Goal: Task Accomplishment & Management: Manage account settings

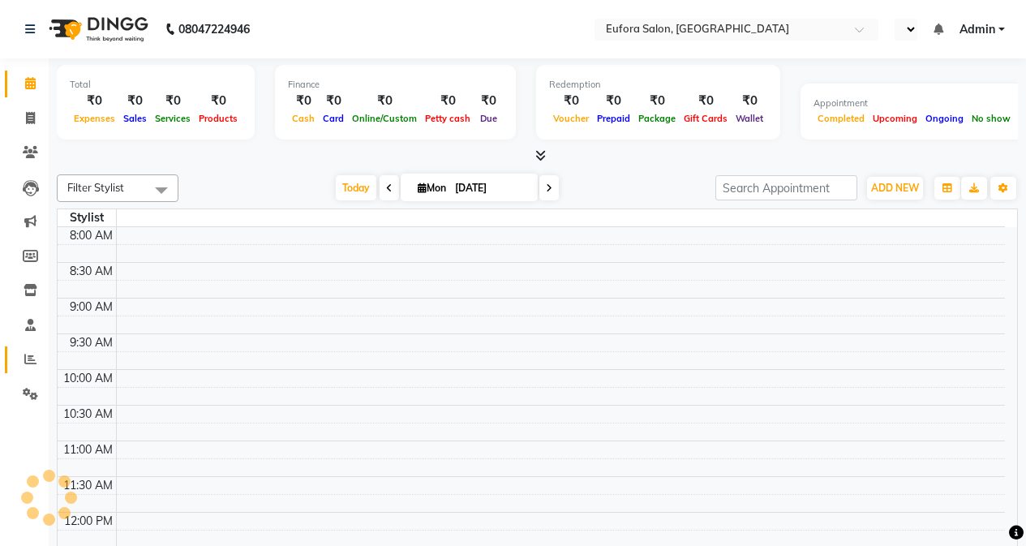
select select "en"
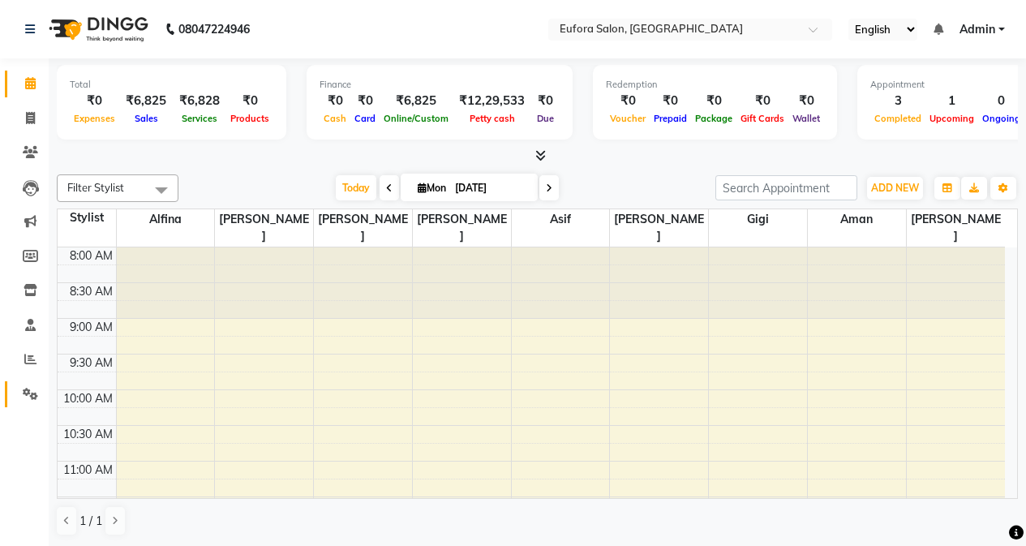
click at [26, 388] on icon at bounding box center [30, 394] width 15 height 12
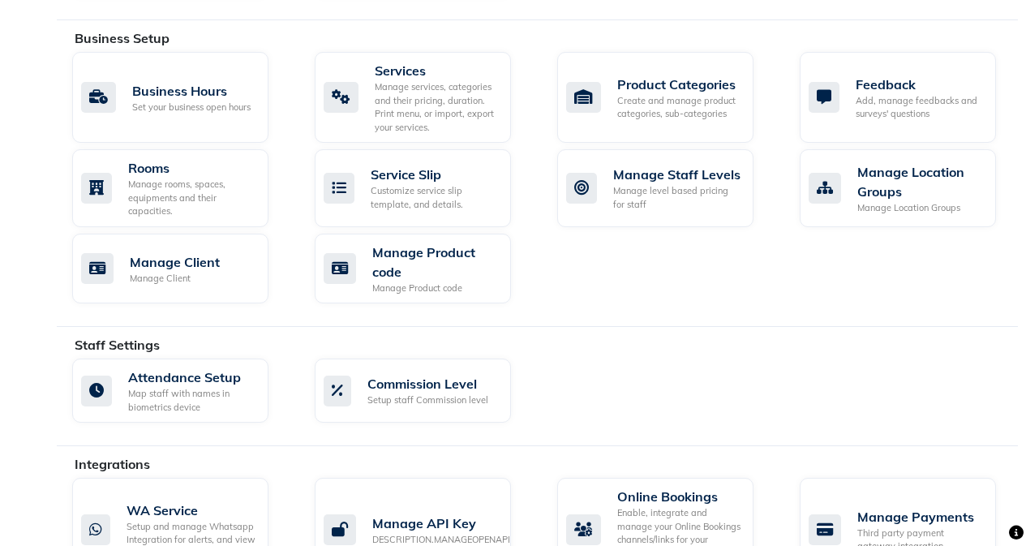
scroll to position [649, 0]
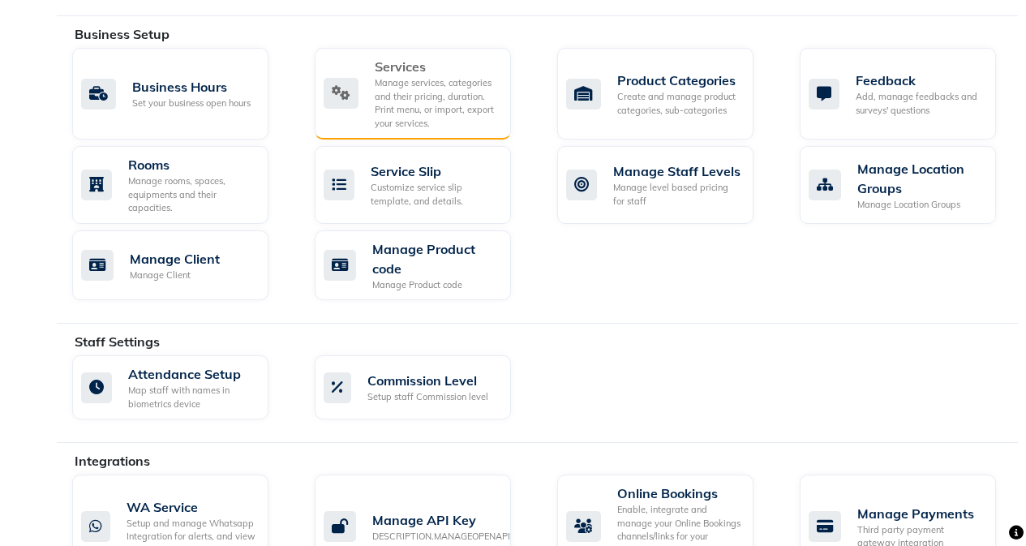
click at [405, 106] on div "Manage services, categories and their pricing, duration. Print menu, or import,…" at bounding box center [436, 103] width 123 height 54
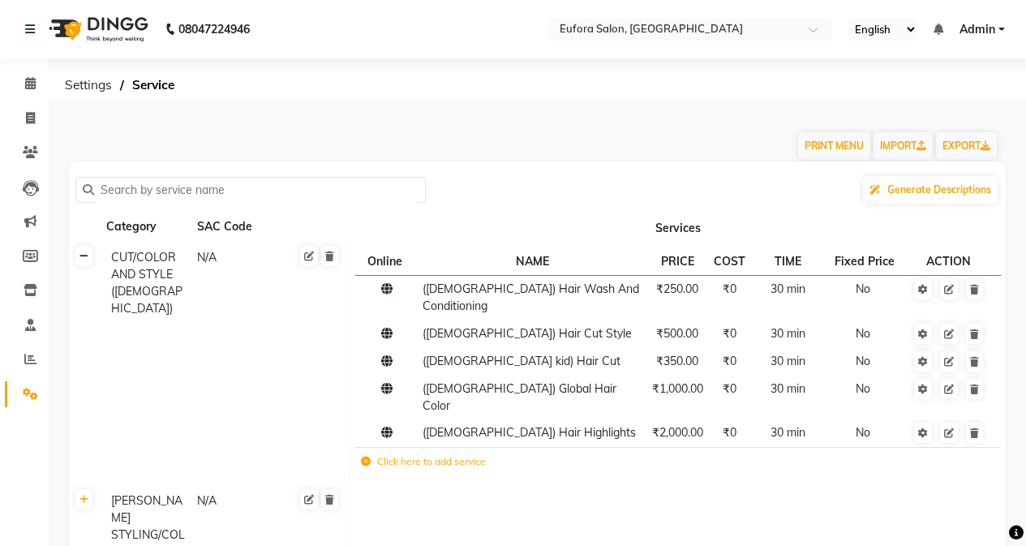
click at [82, 255] on icon at bounding box center [83, 256] width 9 height 10
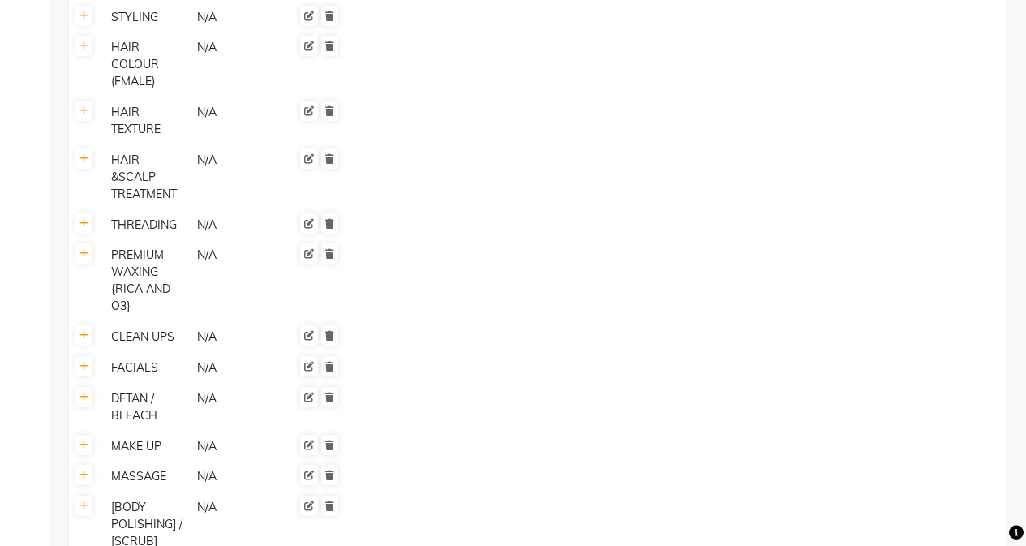
scroll to position [568, 0]
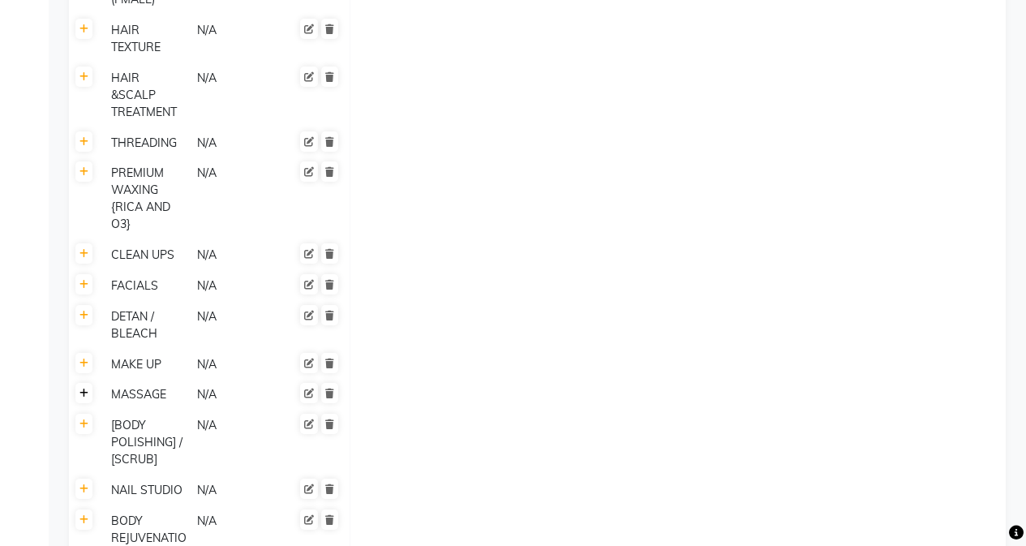
click at [84, 388] on icon at bounding box center [83, 393] width 9 height 10
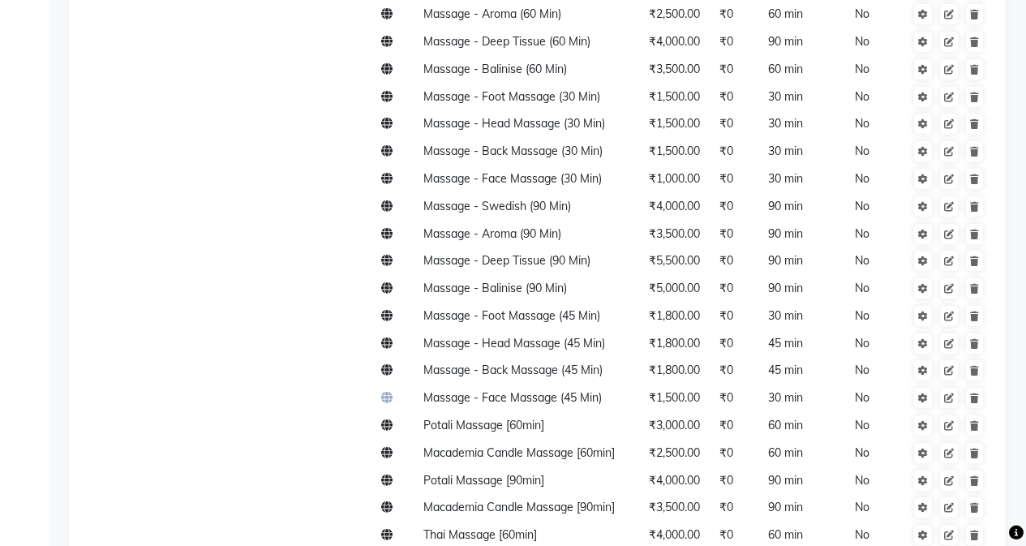
scroll to position [1216, 0]
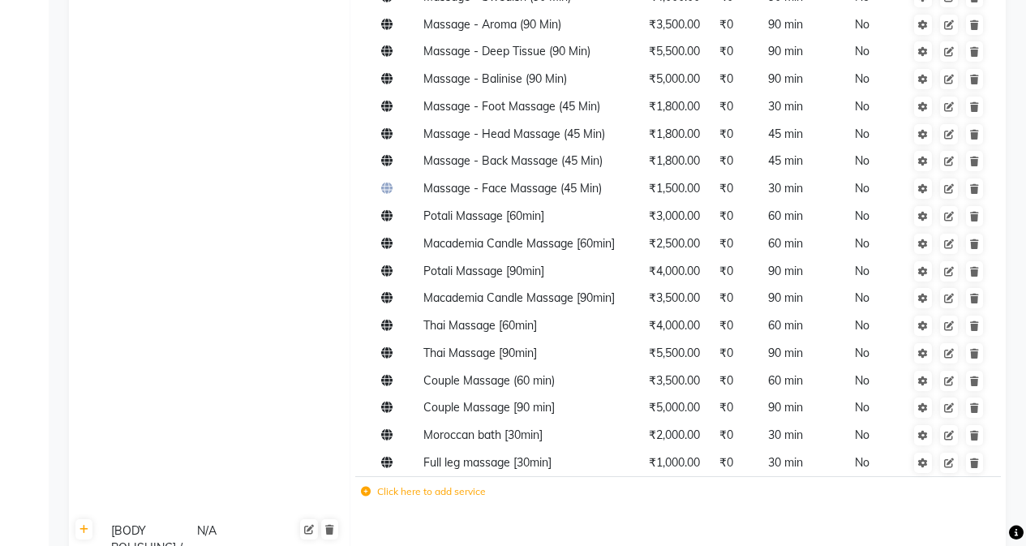
click at [442, 484] on label "Click here to add service" at bounding box center [423, 491] width 125 height 15
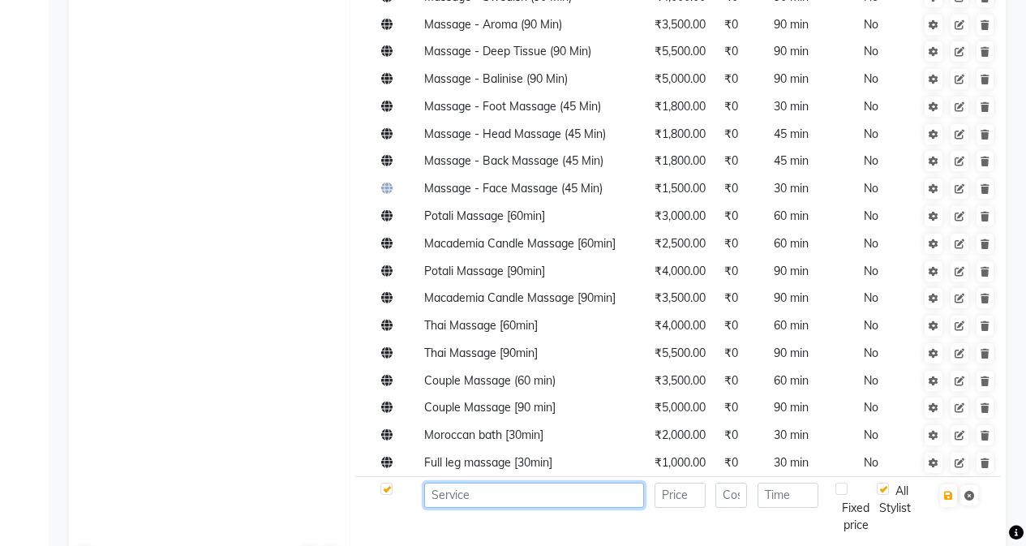
click at [444, 482] on input at bounding box center [534, 494] width 220 height 25
type input "Steam"
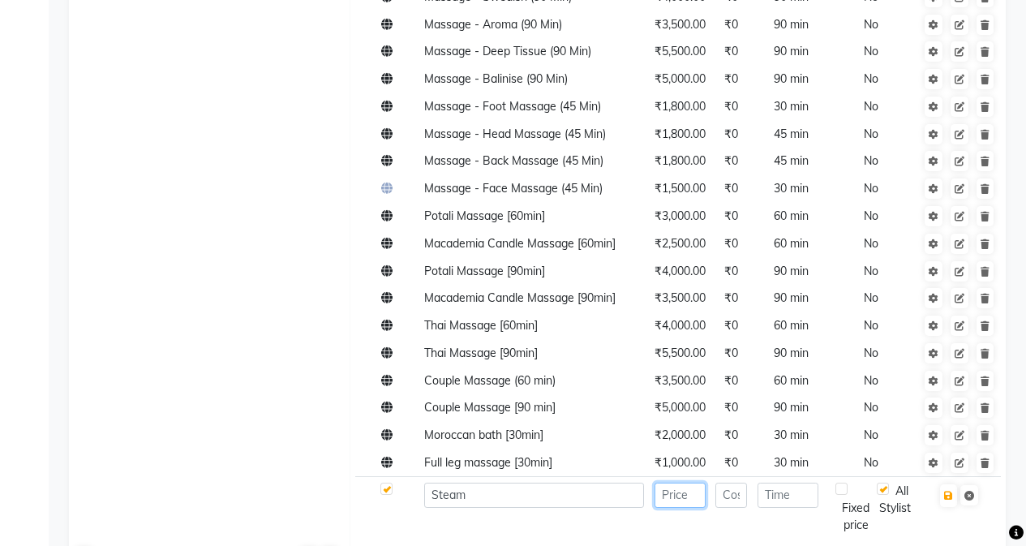
click at [685, 482] on input "number" at bounding box center [679, 494] width 51 height 25
type input "500"
click at [728, 482] on input "number" at bounding box center [731, 494] width 32 height 25
type input "15"
click at [943, 484] on button "button" at bounding box center [948, 495] width 17 height 23
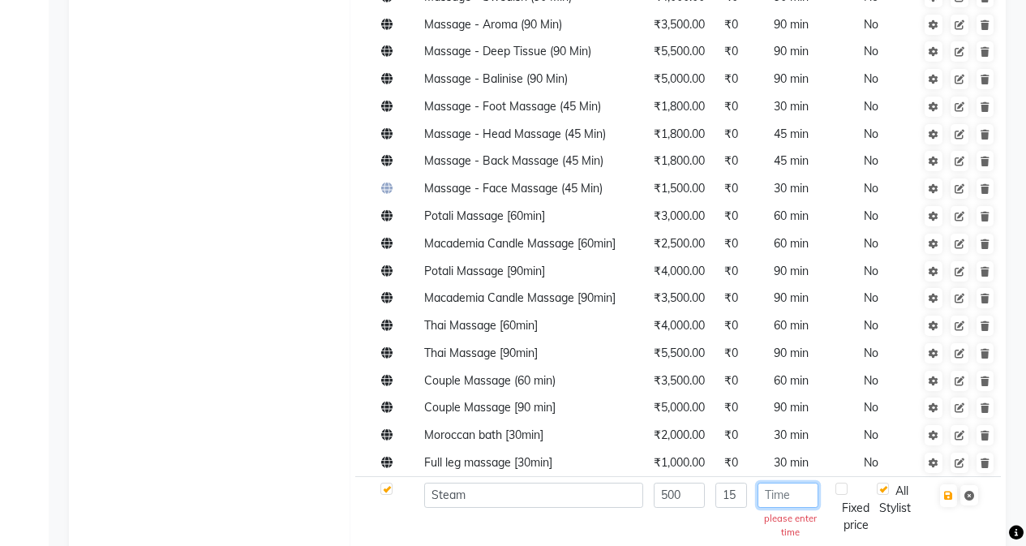
click at [804, 482] on input "number" at bounding box center [788, 494] width 62 height 25
click at [739, 482] on input "15" at bounding box center [731, 494] width 32 height 25
click at [785, 482] on input "number" at bounding box center [788, 494] width 61 height 25
type input "15"
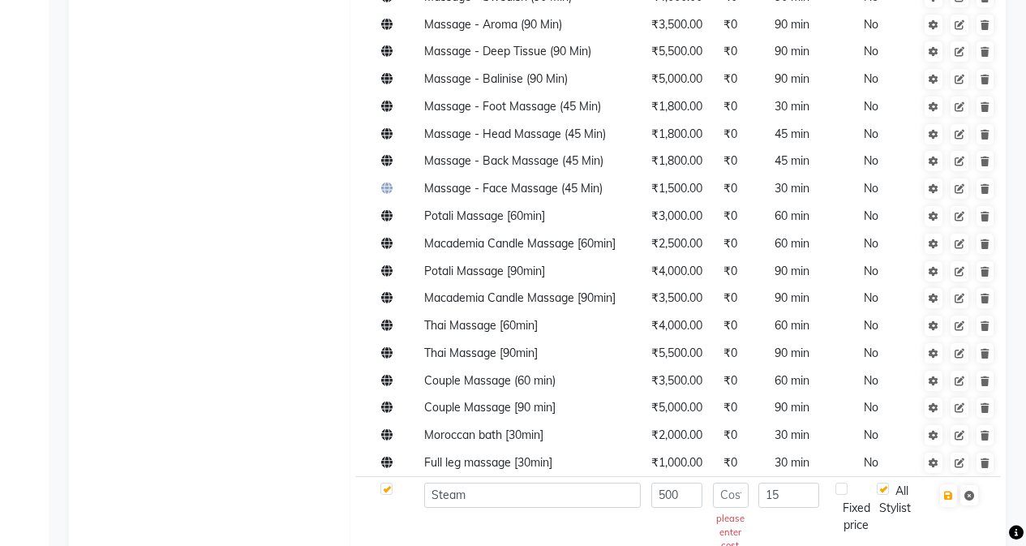
click at [787, 477] on td "15" at bounding box center [791, 519] width 77 height 85
click at [740, 482] on input "number" at bounding box center [731, 494] width 36 height 25
type input "0"
click at [949, 490] on icon "button" at bounding box center [948, 495] width 9 height 10
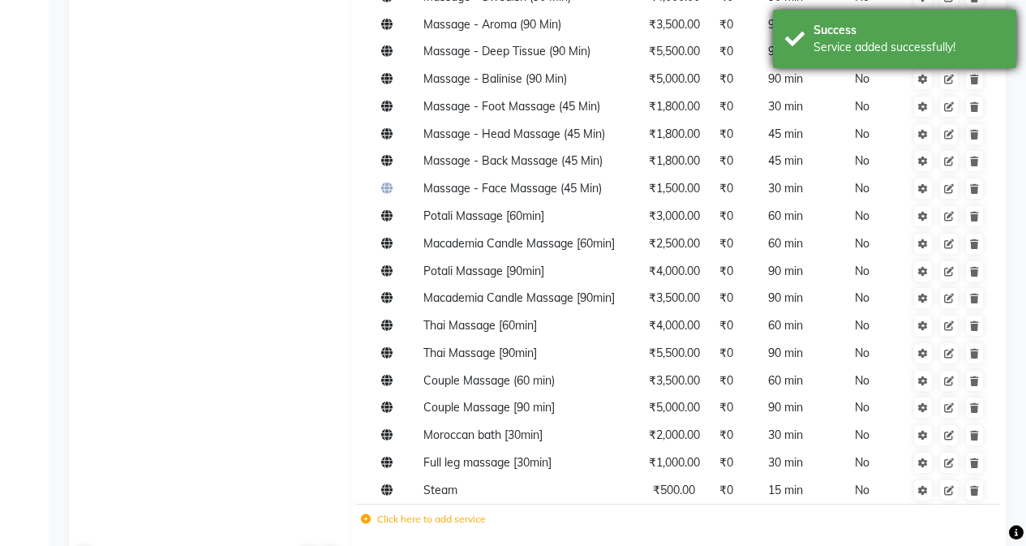
click at [886, 49] on div "Service added successfully!" at bounding box center [908, 47] width 191 height 17
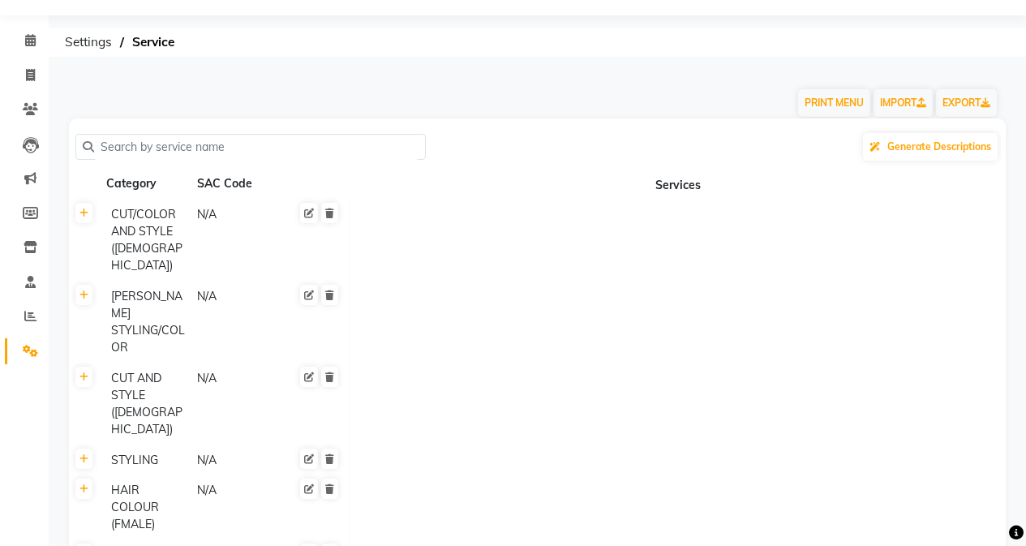
scroll to position [0, 0]
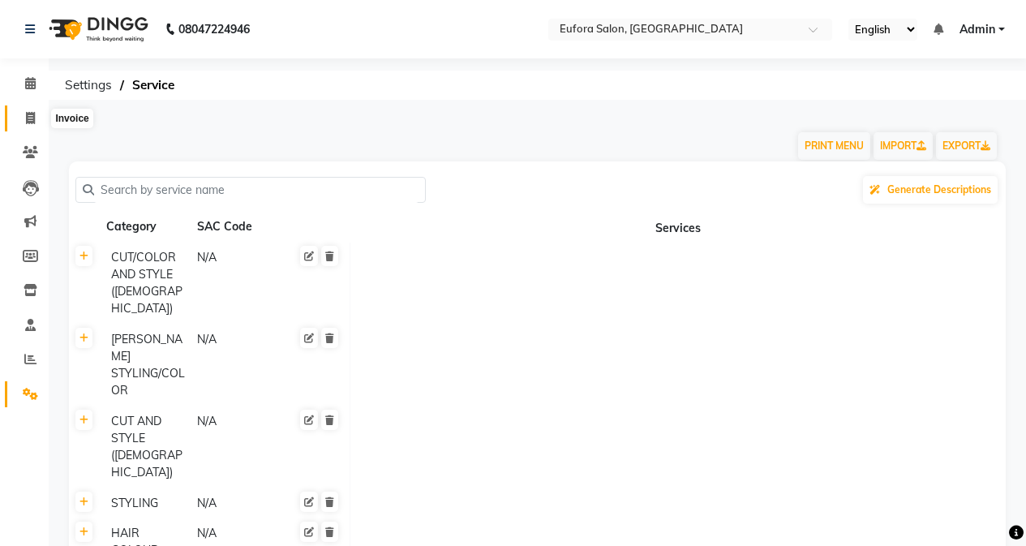
click at [31, 118] on icon at bounding box center [30, 118] width 9 height 12
select select "service"
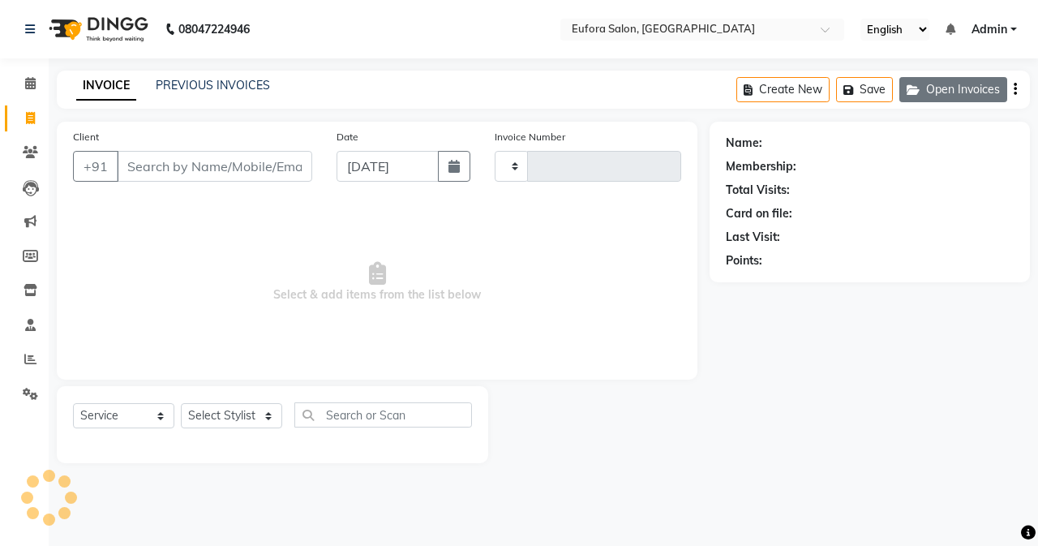
type input "0646"
select select "6684"
click at [948, 91] on button "Open Invoices" at bounding box center [953, 89] width 108 height 25
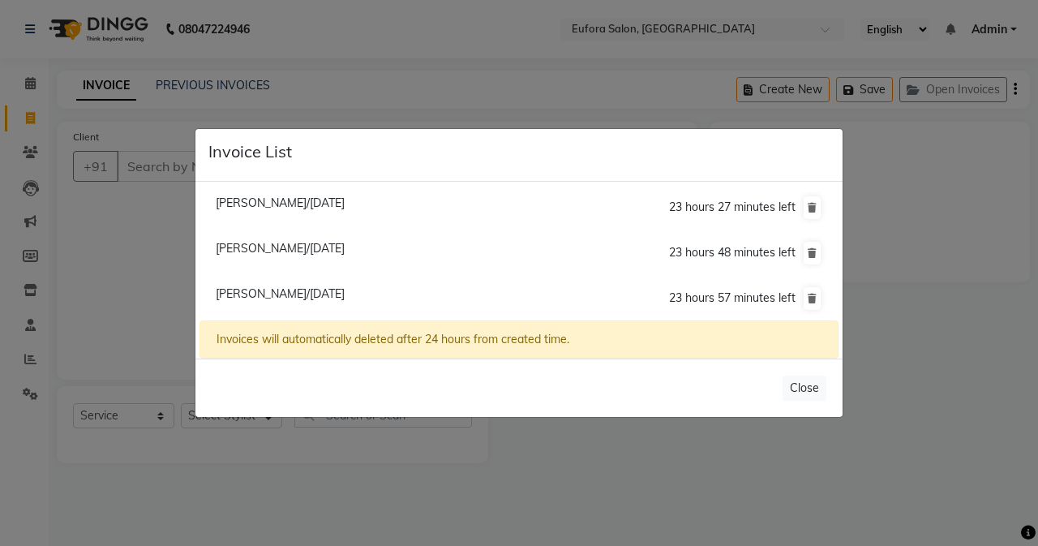
click at [290, 292] on span "[PERSON_NAME]/[DATE]" at bounding box center [280, 293] width 129 height 15
type input "9987982567"
click at [290, 292] on li "[PERSON_NAME]/[DATE] 23 hours 57 minutes left" at bounding box center [518, 298] width 639 height 45
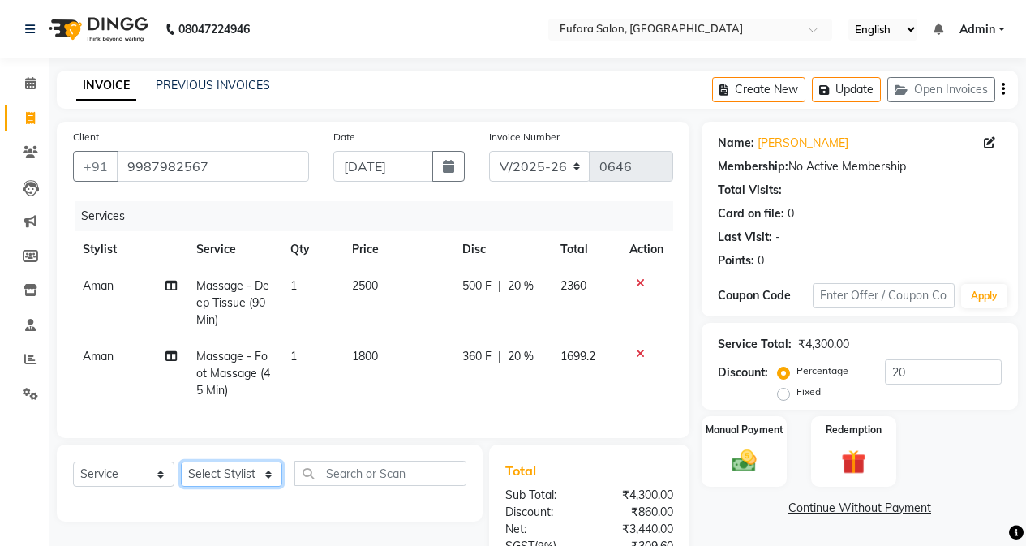
click at [228, 486] on select "Select Stylist [PERSON_NAME] [PERSON_NAME] Gigi [PERSON_NAME] Roshan [PERSON_NA…" at bounding box center [231, 473] width 101 height 25
select select "71146"
click at [181, 473] on select "Select Stylist [PERSON_NAME] [PERSON_NAME] Gigi [PERSON_NAME] Roshan [PERSON_NA…" at bounding box center [231, 473] width 101 height 25
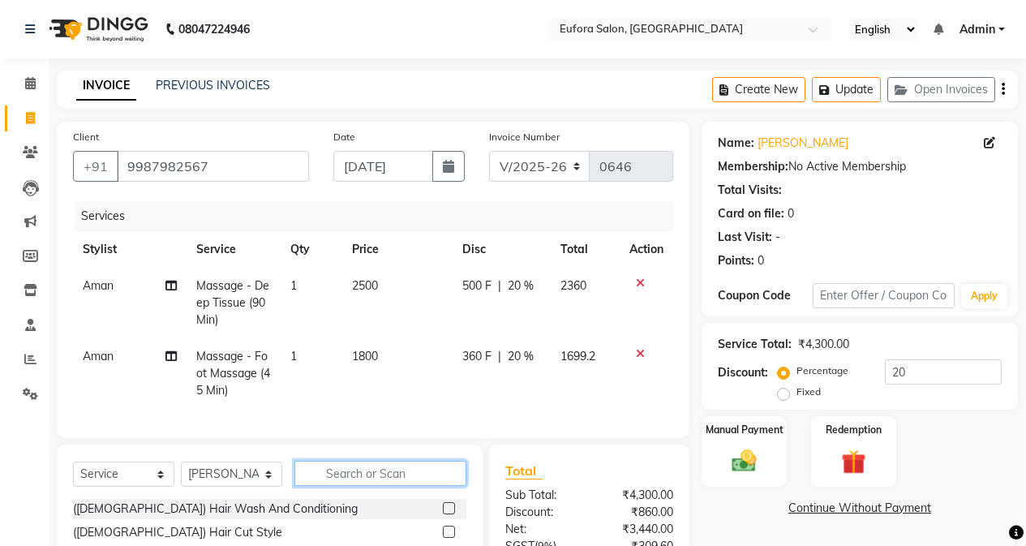
click at [375, 486] on input "text" at bounding box center [380, 472] width 172 height 25
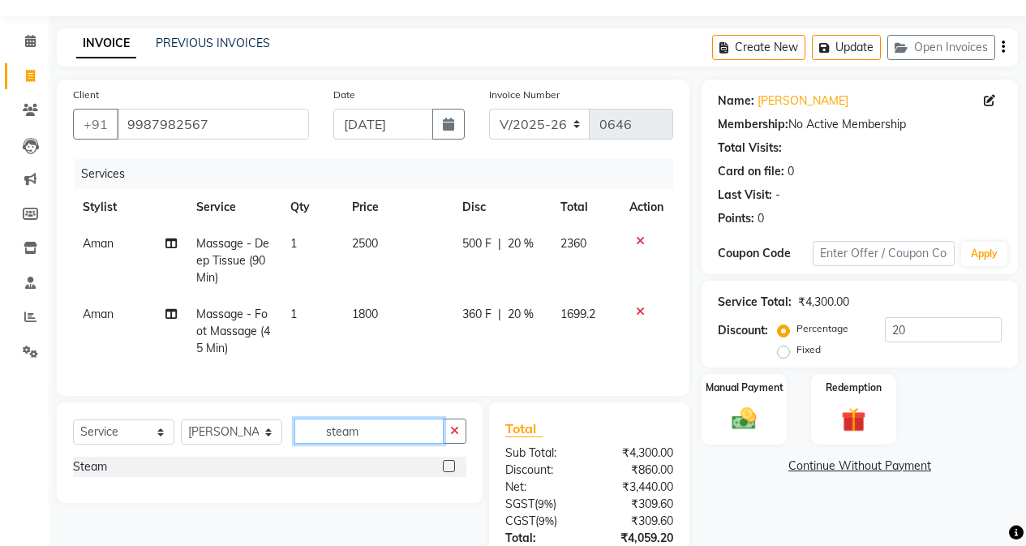
scroll to position [81, 0]
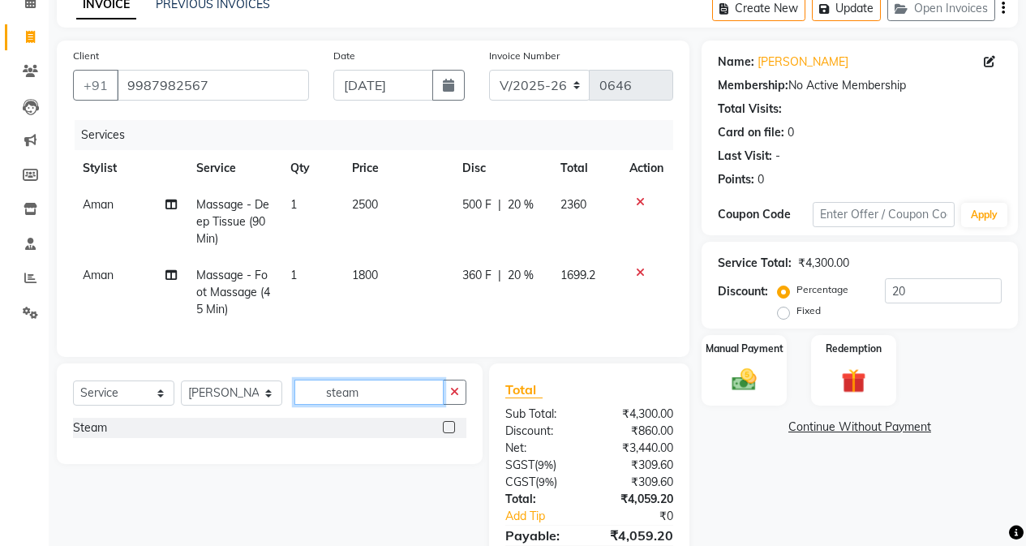
type input "steam"
click at [448, 433] on label at bounding box center [449, 427] width 12 height 12
click at [448, 433] on input "checkbox" at bounding box center [448, 427] width 11 height 11
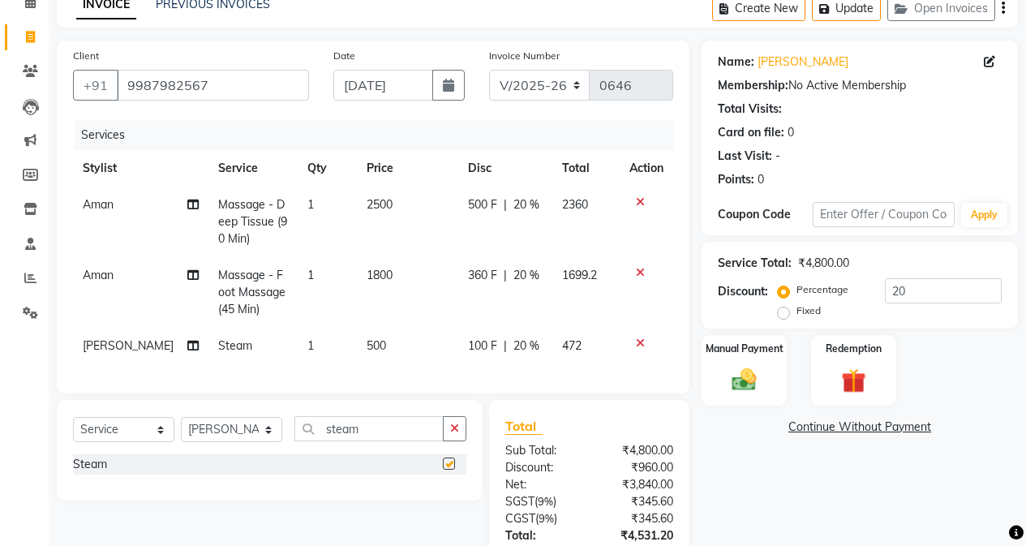
checkbox input "false"
click at [410, 334] on td "500" at bounding box center [408, 346] width 102 height 36
select select "71146"
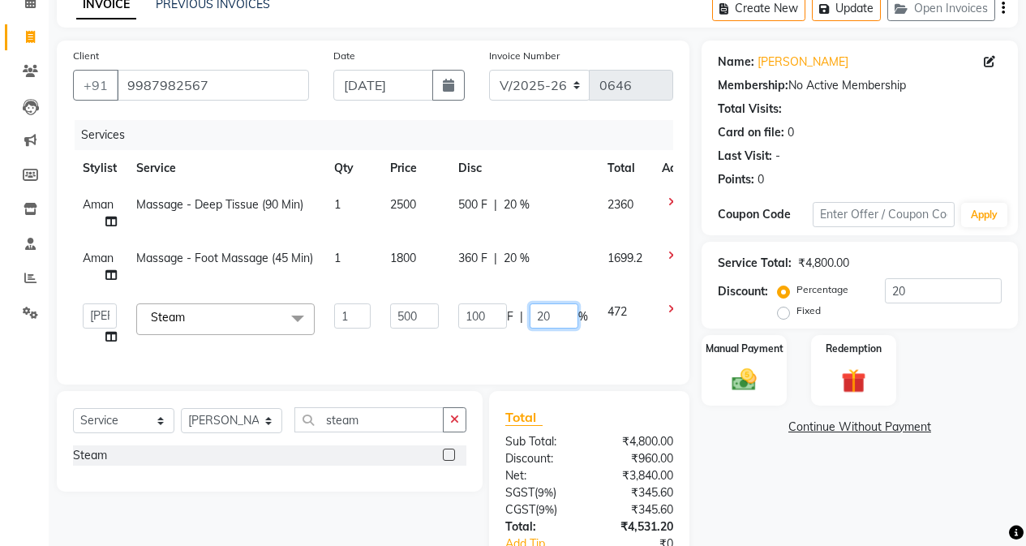
drag, startPoint x: 559, startPoint y: 322, endPoint x: 473, endPoint y: 322, distance: 85.1
click at [473, 322] on div "100 F | 20 %" at bounding box center [523, 315] width 130 height 25
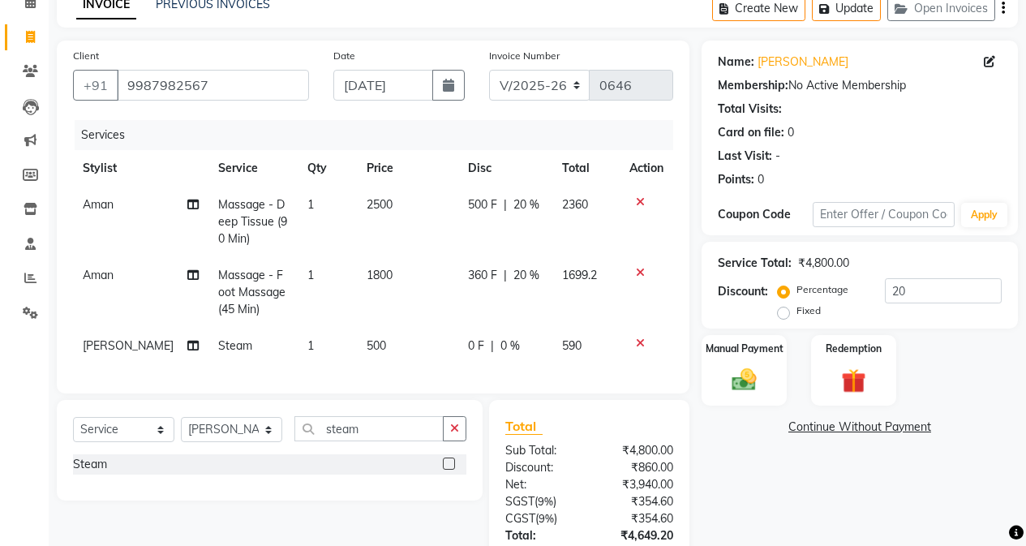
click at [399, 348] on td "500" at bounding box center [408, 346] width 102 height 36
select select "71146"
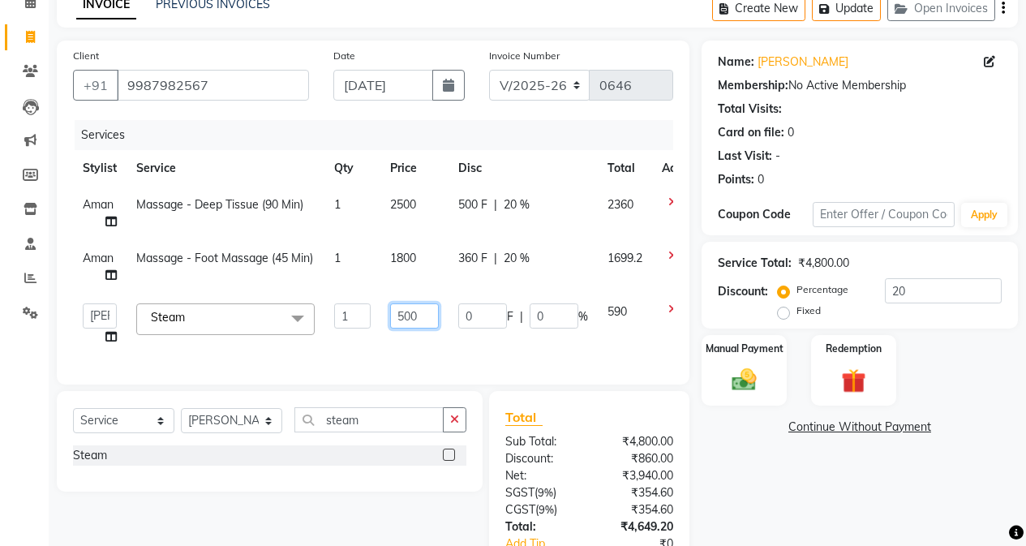
drag, startPoint x: 426, startPoint y: 315, endPoint x: 375, endPoint y: 315, distance: 50.3
click at [375, 315] on tr "[PERSON_NAME] [PERSON_NAME] Gigi [PERSON_NAME] Roshan [PERSON_NAME] Steam x ([D…" at bounding box center [389, 324] width 632 height 62
type input "420"
click at [465, 340] on td "0 F | 0 %" at bounding box center [522, 324] width 149 height 62
select select "71146"
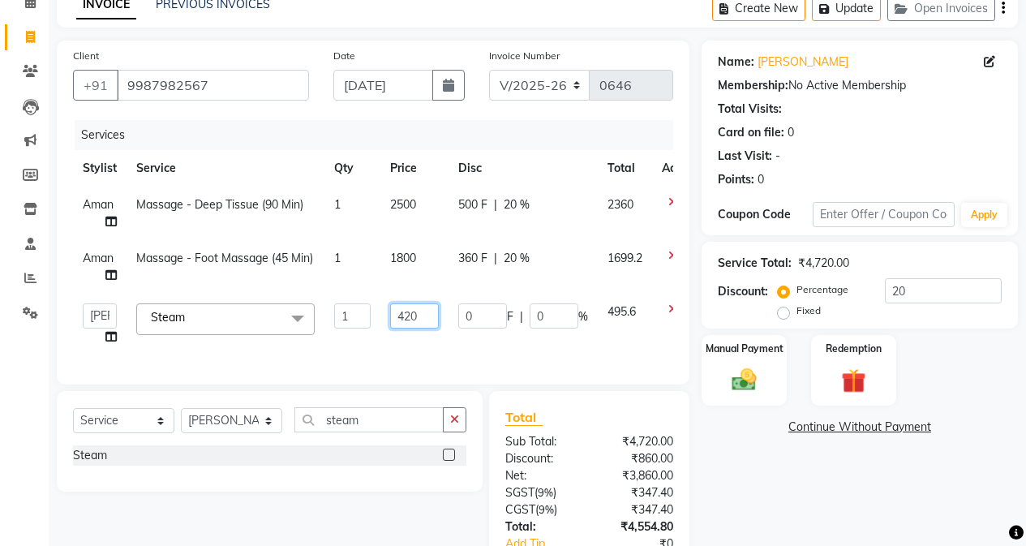
click at [420, 308] on input "420" at bounding box center [414, 315] width 49 height 25
type input "425"
click at [434, 337] on td "425" at bounding box center [414, 324] width 68 height 62
select select "71146"
click at [434, 311] on input "425" at bounding box center [414, 315] width 49 height 25
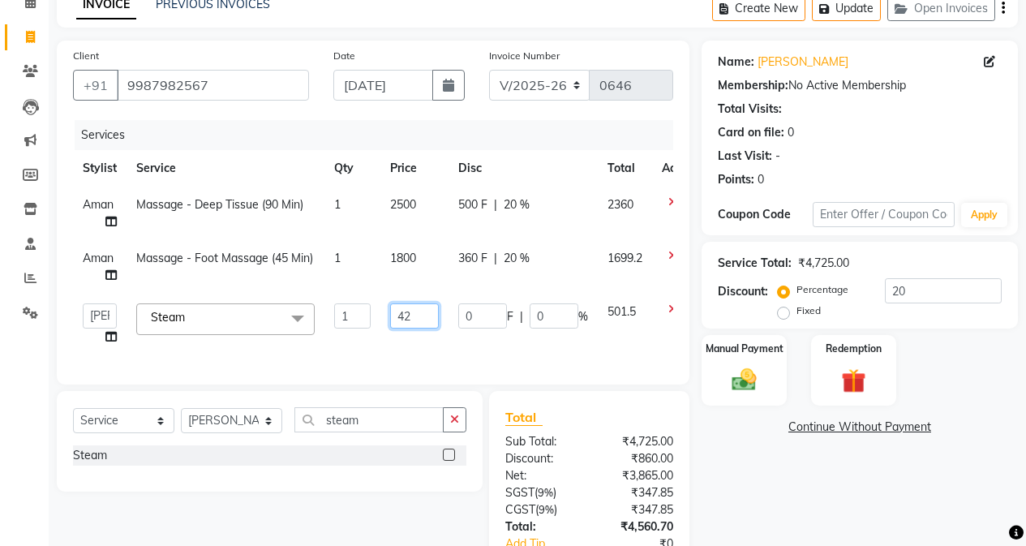
type input "424"
click at [442, 349] on td "424" at bounding box center [414, 324] width 68 height 62
select select "71146"
drag, startPoint x: 380, startPoint y: 436, endPoint x: 297, endPoint y: 438, distance: 83.5
click at [297, 432] on input "steam" at bounding box center [368, 419] width 149 height 25
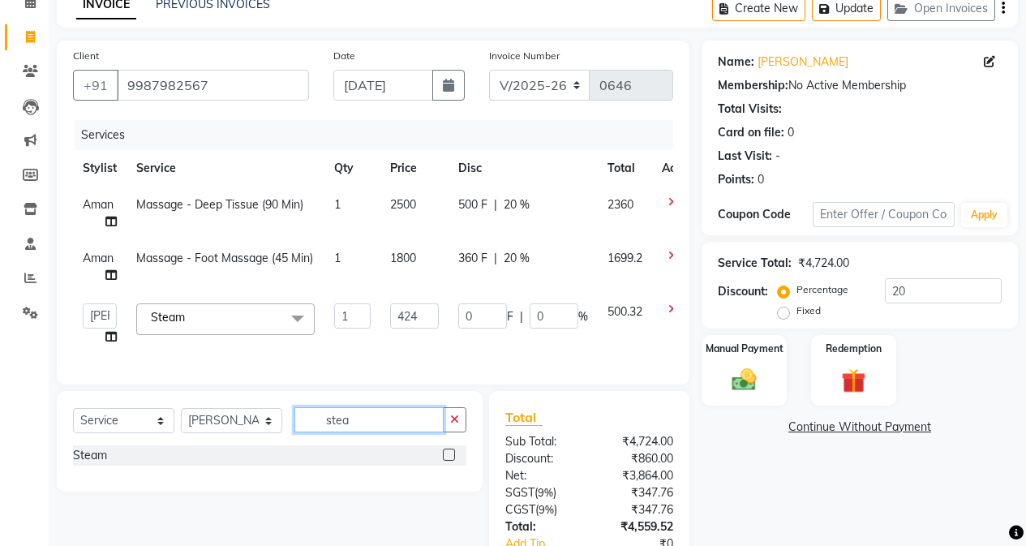
type input "steam"
click at [446, 460] on div at bounding box center [455, 455] width 24 height 20
click at [446, 460] on label at bounding box center [449, 454] width 12 height 12
click at [446, 460] on input "checkbox" at bounding box center [448, 455] width 11 height 11
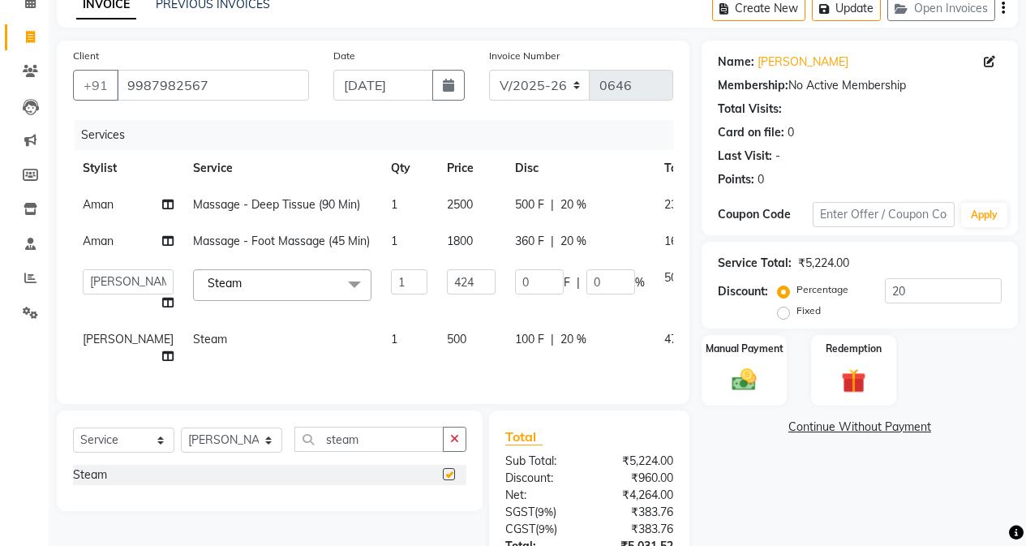
checkbox input "false"
click at [437, 375] on td "500" at bounding box center [471, 348] width 68 height 54
select select "71146"
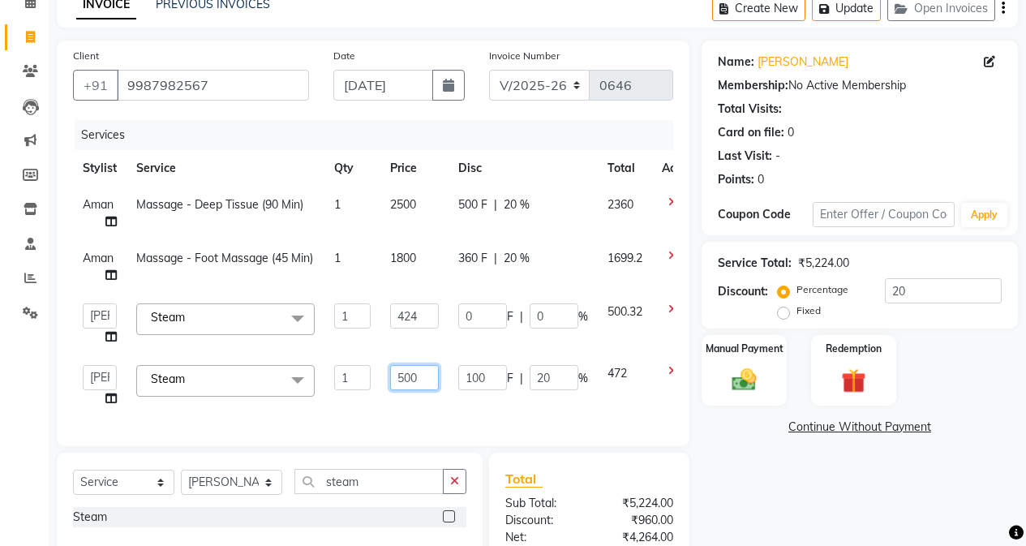
drag, startPoint x: 435, startPoint y: 372, endPoint x: 389, endPoint y: 375, distance: 45.5
click at [390, 375] on input "500" at bounding box center [414, 377] width 49 height 25
type input "424"
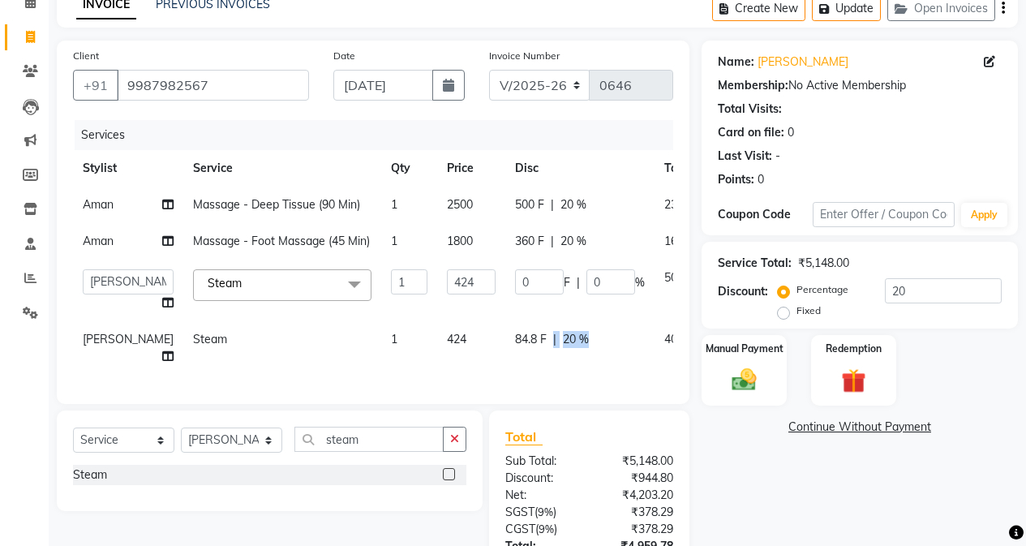
drag, startPoint x: 564, startPoint y: 375, endPoint x: 499, endPoint y: 366, distance: 66.3
click at [563, 348] on div "84.8 F | 20 %" at bounding box center [580, 339] width 130 height 17
select select "71146"
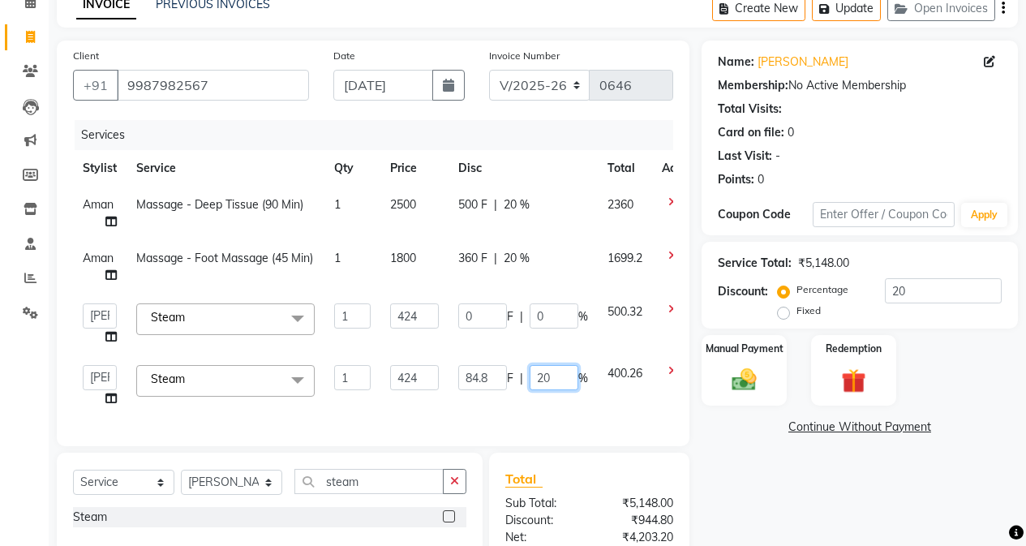
drag, startPoint x: 563, startPoint y: 379, endPoint x: 529, endPoint y: 377, distance: 33.3
click at [529, 377] on input "20" at bounding box center [553, 377] width 49 height 25
click at [568, 409] on div "Services Stylist Service Qty Price Disc Total Action Aman Massage - Deep Tissue…" at bounding box center [373, 275] width 600 height 310
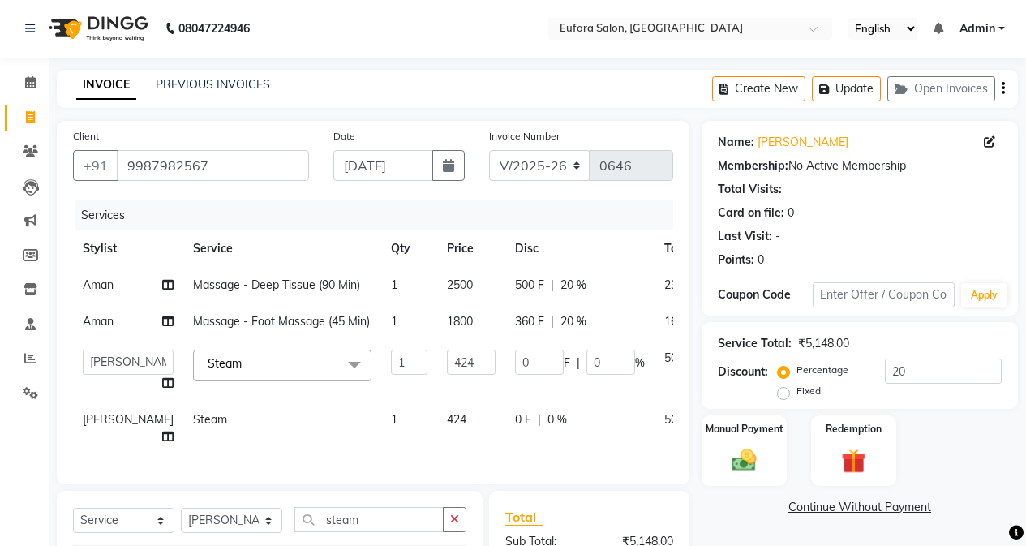
scroll to position [0, 0]
click at [853, 90] on button "Update" at bounding box center [846, 89] width 69 height 25
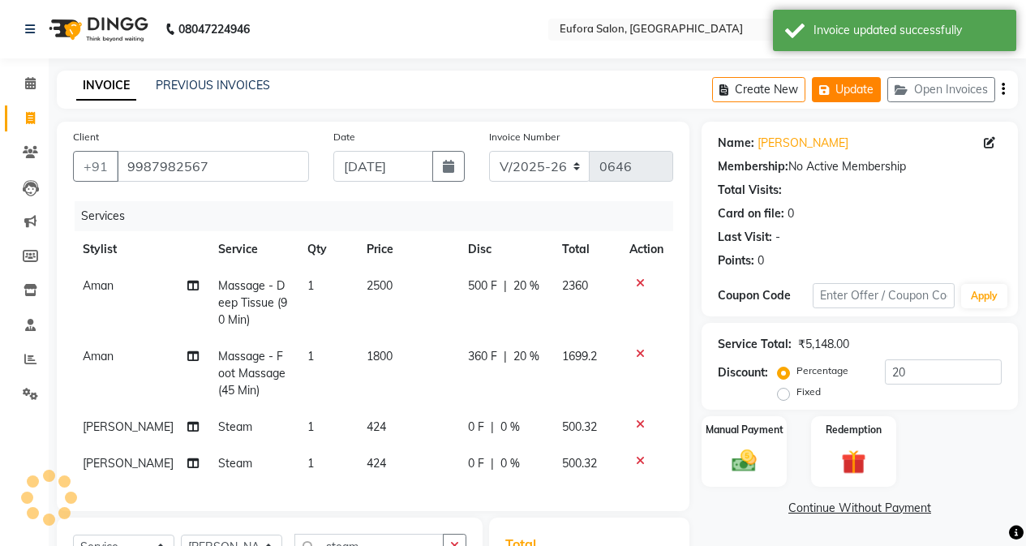
click at [853, 90] on button "Update" at bounding box center [846, 89] width 69 height 25
click at [923, 82] on button "Open Invoices" at bounding box center [941, 89] width 108 height 25
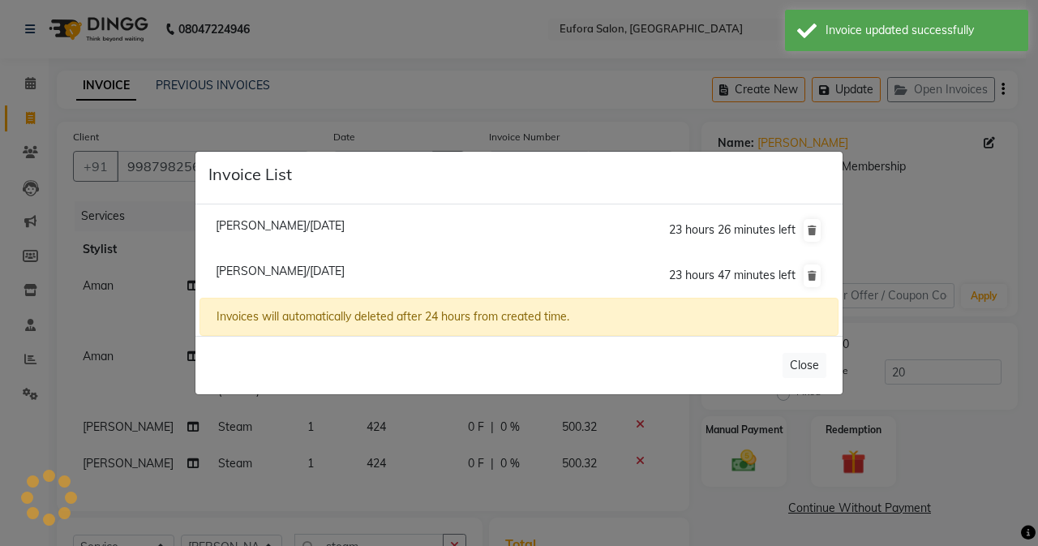
click at [254, 266] on span "[PERSON_NAME]/[DATE]" at bounding box center [280, 270] width 129 height 15
type input "7020168032"
type input "0"
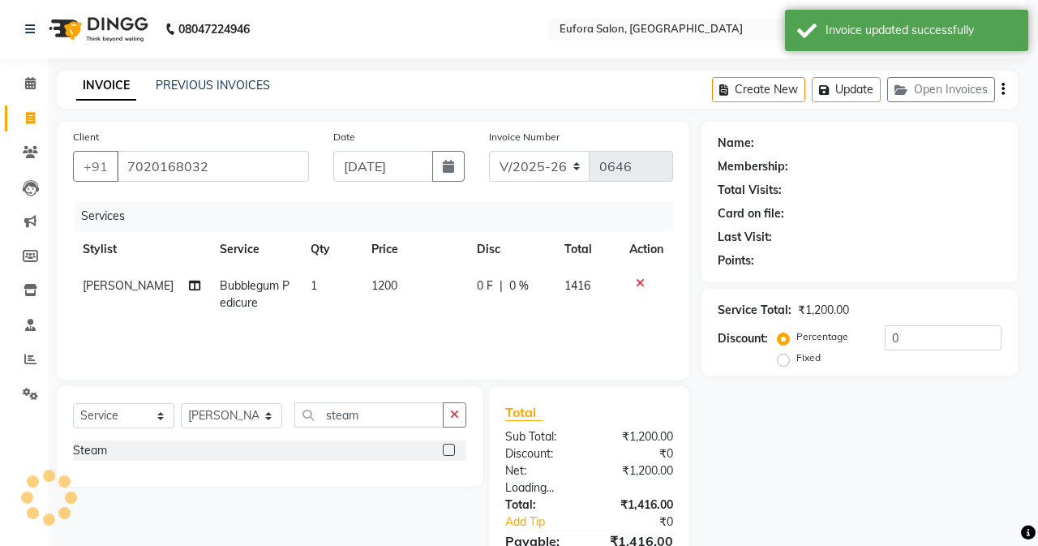
click at [254, 258] on li "[PERSON_NAME]/[DATE] 23 hours 47 minutes left" at bounding box center [518, 234] width 639 height 45
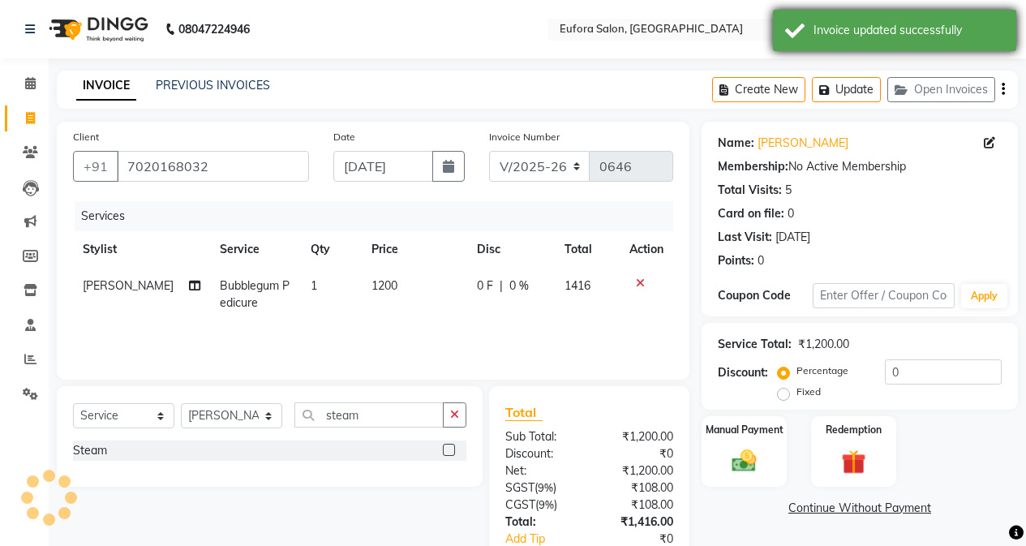
click at [920, 30] on div "Invoice updated successfully" at bounding box center [908, 30] width 191 height 17
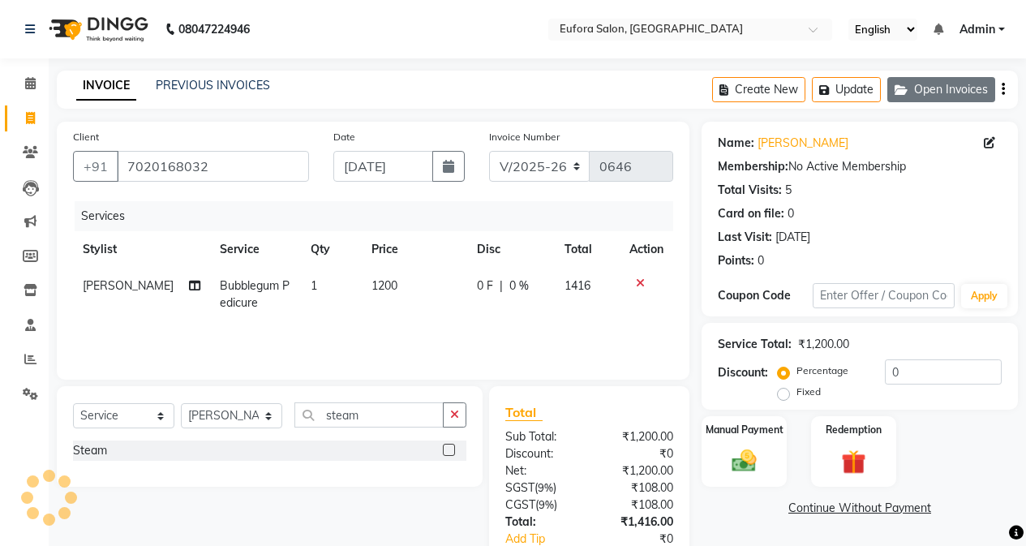
select select
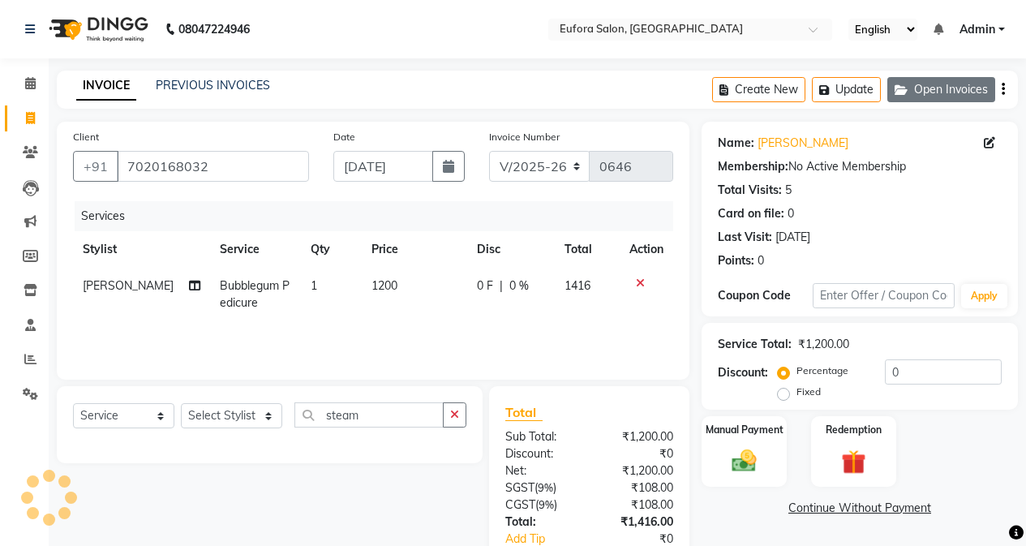
click at [946, 92] on button "Open Invoices" at bounding box center [941, 89] width 108 height 25
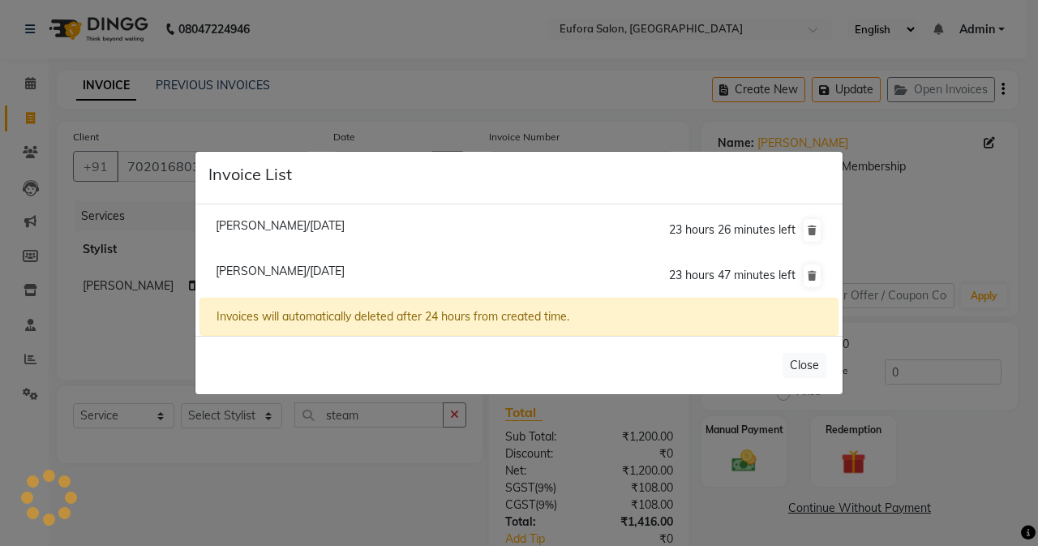
click at [285, 217] on li "[PERSON_NAME]/[DATE] 23 hours 26 minutes left" at bounding box center [518, 231] width 639 height 46
click at [290, 227] on span "[PERSON_NAME]/[DATE]" at bounding box center [280, 225] width 129 height 15
type input "8805339979"
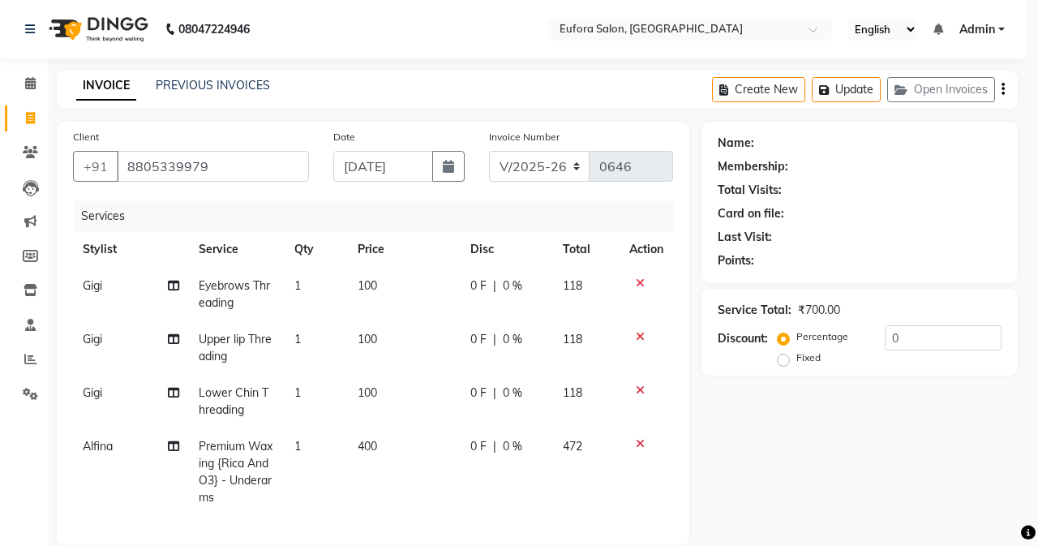
click at [290, 213] on li "[PERSON_NAME]/[DATE] 23 hours 26 minutes left" at bounding box center [518, 190] width 639 height 46
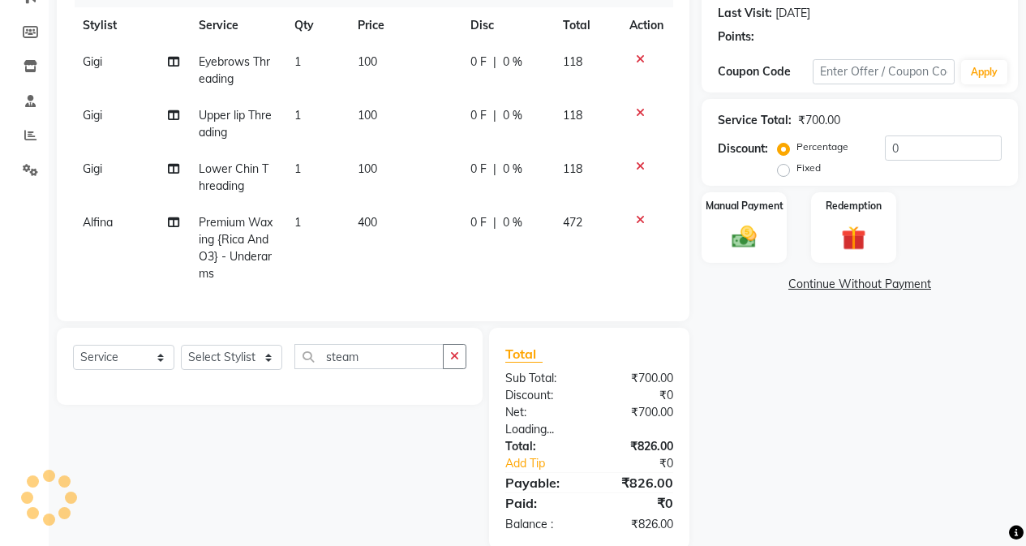
scroll to position [243, 0]
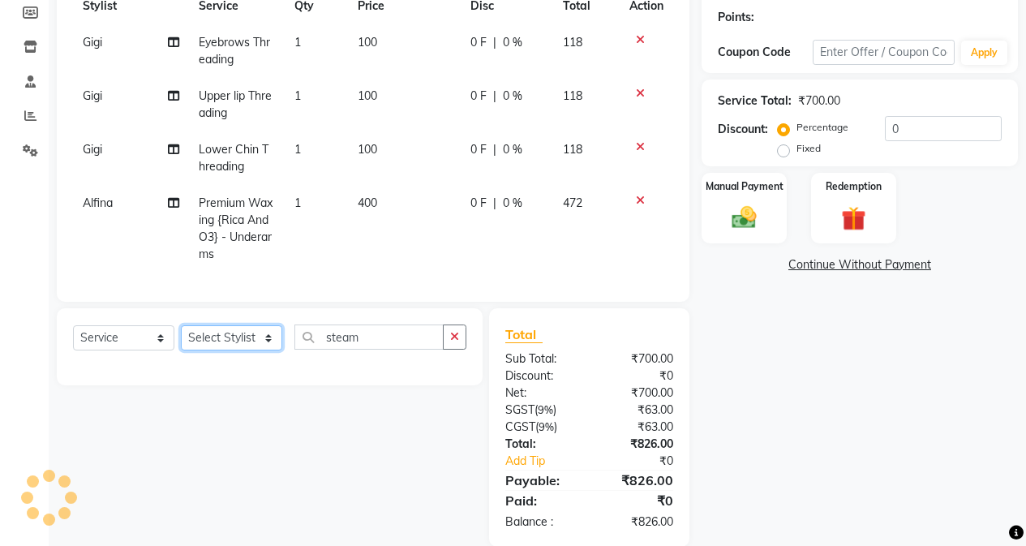
click at [253, 350] on select "Select Stylist [PERSON_NAME] [PERSON_NAME] Gigi [PERSON_NAME] Roshan [PERSON_NA…" at bounding box center [231, 337] width 101 height 25
select select "87949"
click at [181, 337] on select "Select Stylist [PERSON_NAME] [PERSON_NAME] Gigi [PERSON_NAME] Roshan [PERSON_NA…" at bounding box center [231, 337] width 101 height 25
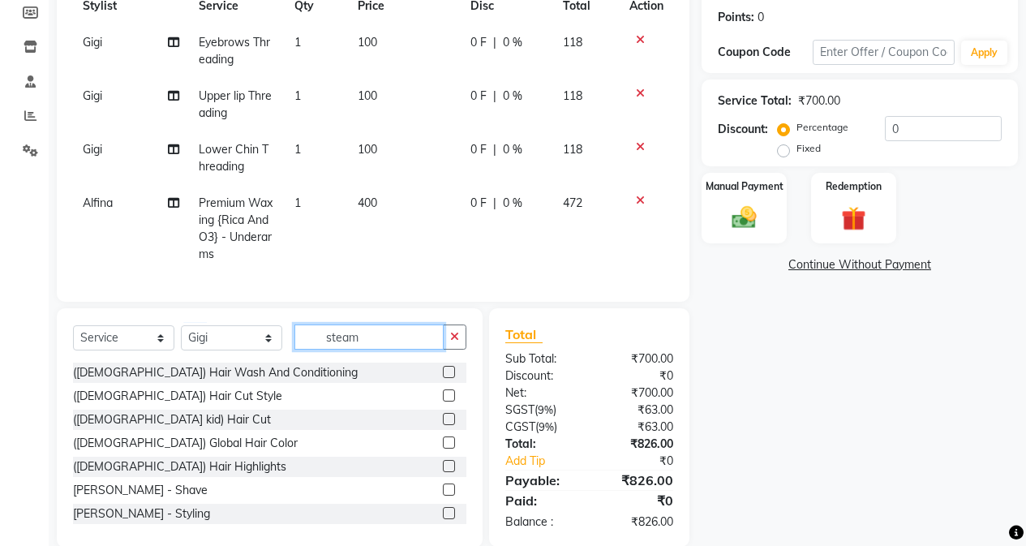
drag, startPoint x: 378, startPoint y: 343, endPoint x: 242, endPoint y: 348, distance: 135.5
click at [242, 348] on div "Select Service Product Membership Package Voucher Prepaid Gift Card Select Styl…" at bounding box center [269, 343] width 393 height 38
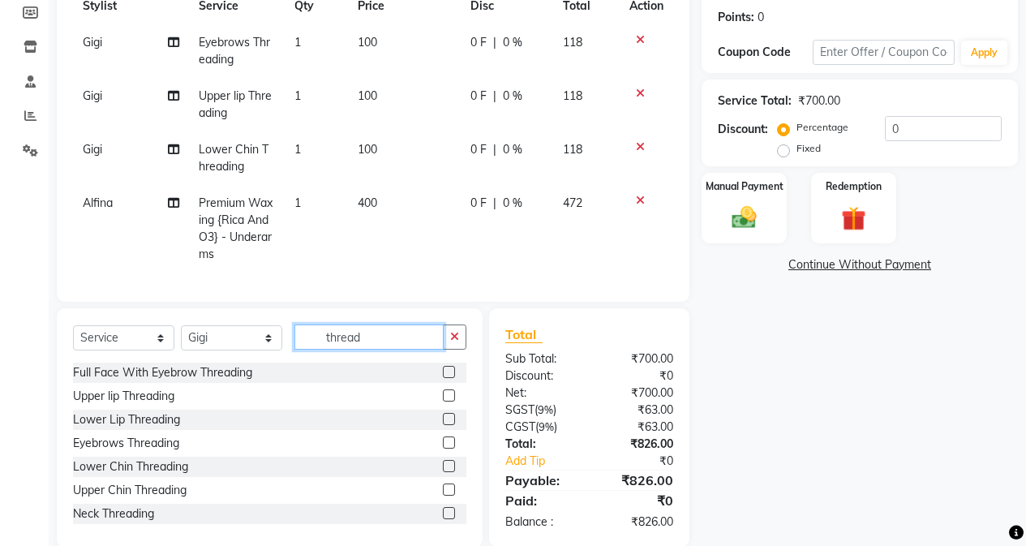
type input "thread"
click at [443, 401] on label at bounding box center [449, 395] width 12 height 12
click at [443, 401] on input "checkbox" at bounding box center [448, 396] width 11 height 11
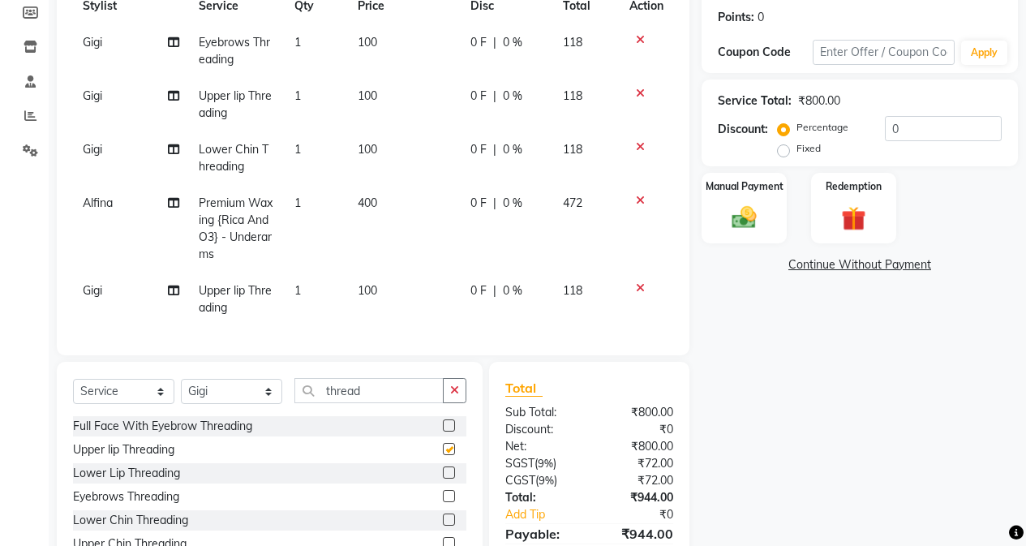
checkbox input "false"
click at [398, 291] on td "100" at bounding box center [404, 299] width 113 height 54
select select "87949"
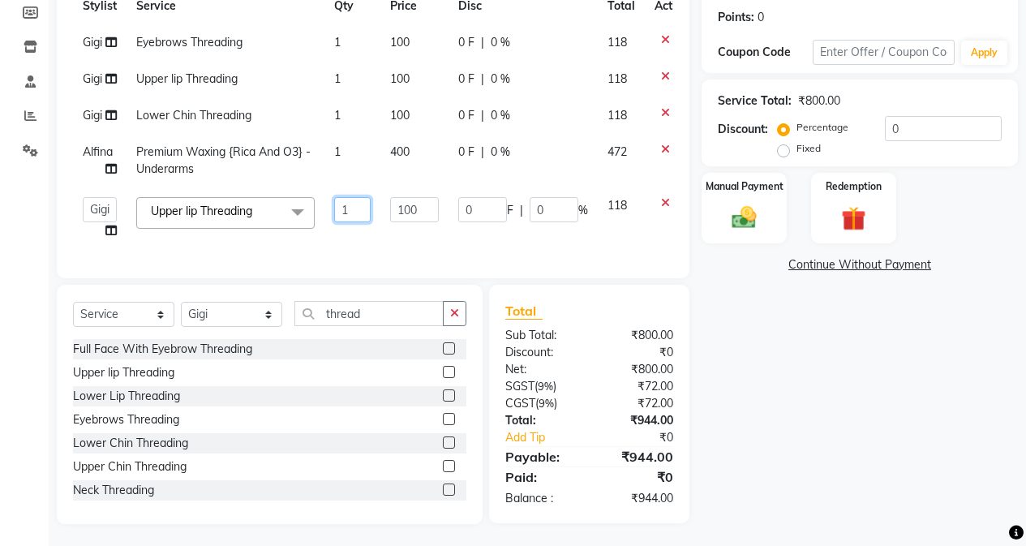
drag, startPoint x: 358, startPoint y: 207, endPoint x: 313, endPoint y: 212, distance: 44.9
click at [313, 212] on tr "[PERSON_NAME] [PERSON_NAME] Gigi [PERSON_NAME] Roshan [PERSON_NAME] Upper lip T…" at bounding box center [385, 218] width 625 height 62
type input "4"
click at [358, 238] on tbody "Gigi Eyebrows Threading 1 100 0 F | 0 % 118 Gigi Upper lip Threading 1 100 0 F …" at bounding box center [385, 136] width 625 height 225
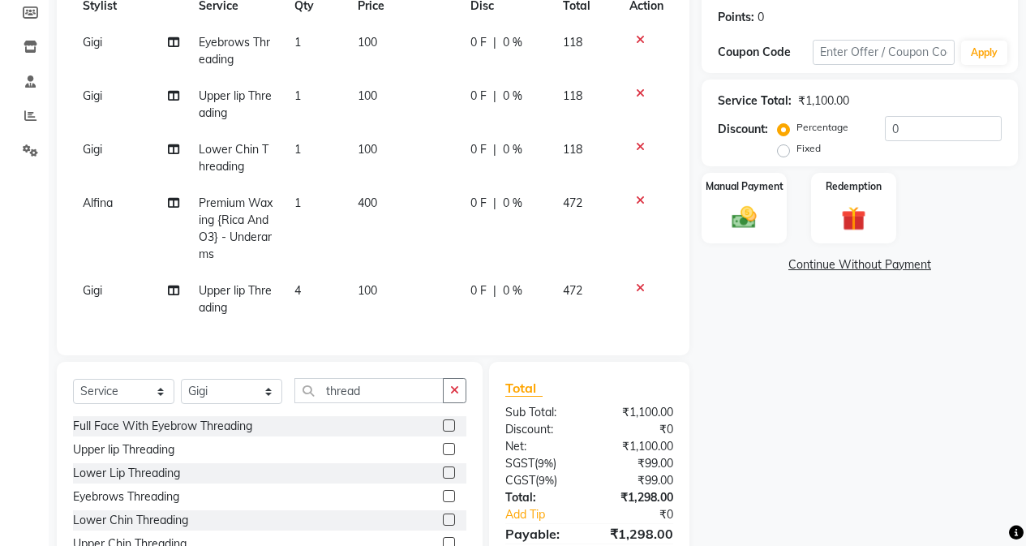
scroll to position [0, 0]
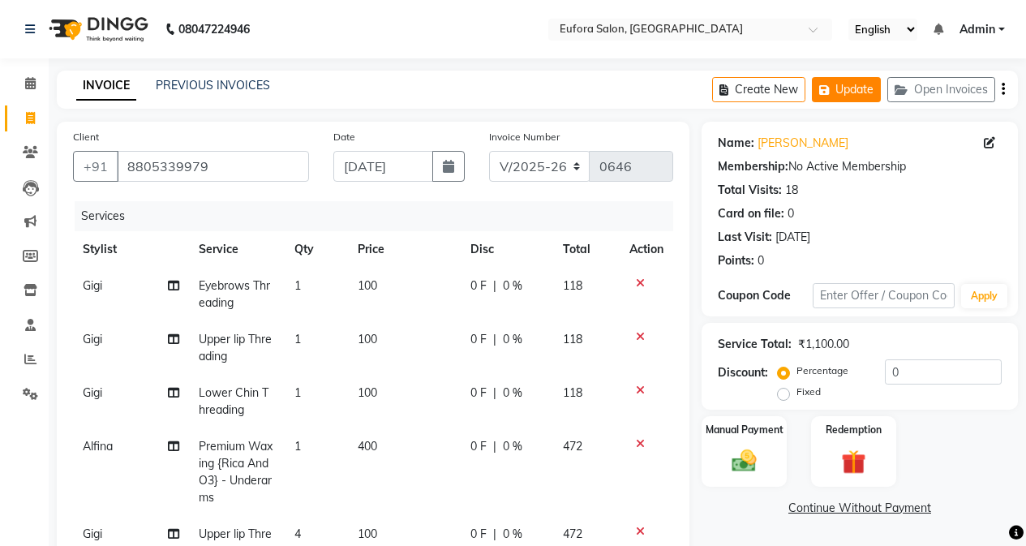
click at [860, 77] on button "Update" at bounding box center [846, 89] width 69 height 25
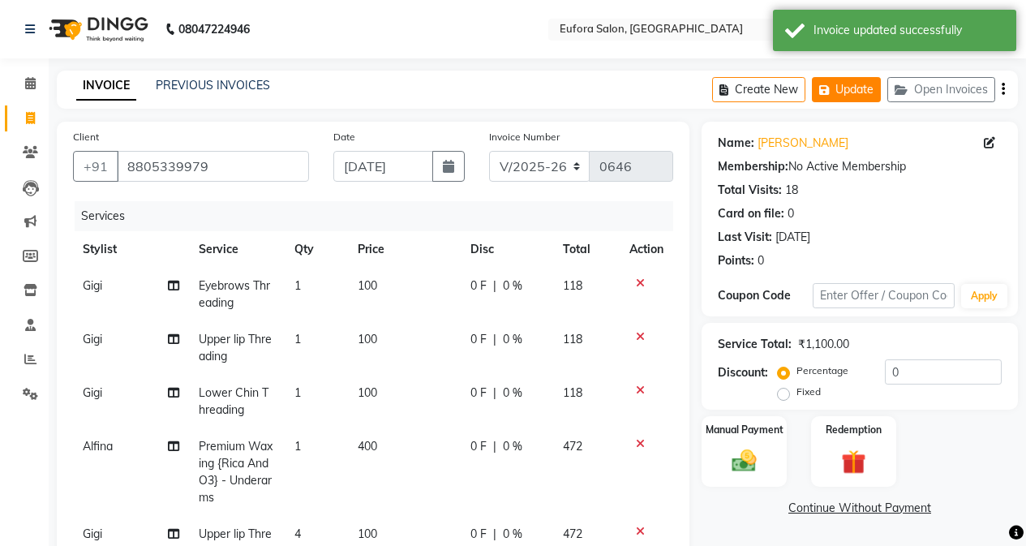
click at [860, 92] on button "Update" at bounding box center [846, 89] width 69 height 25
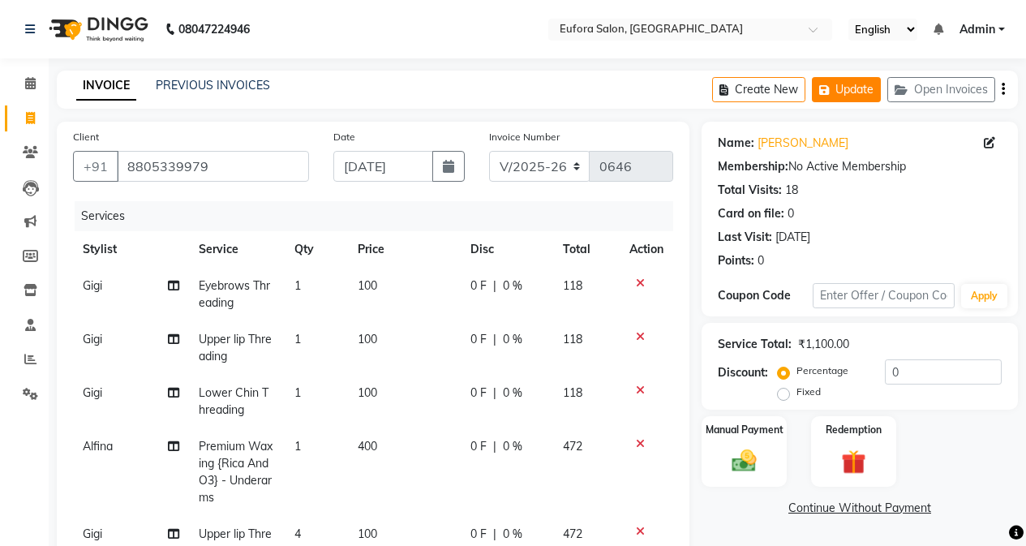
click at [860, 92] on button "Update" at bounding box center [846, 89] width 69 height 25
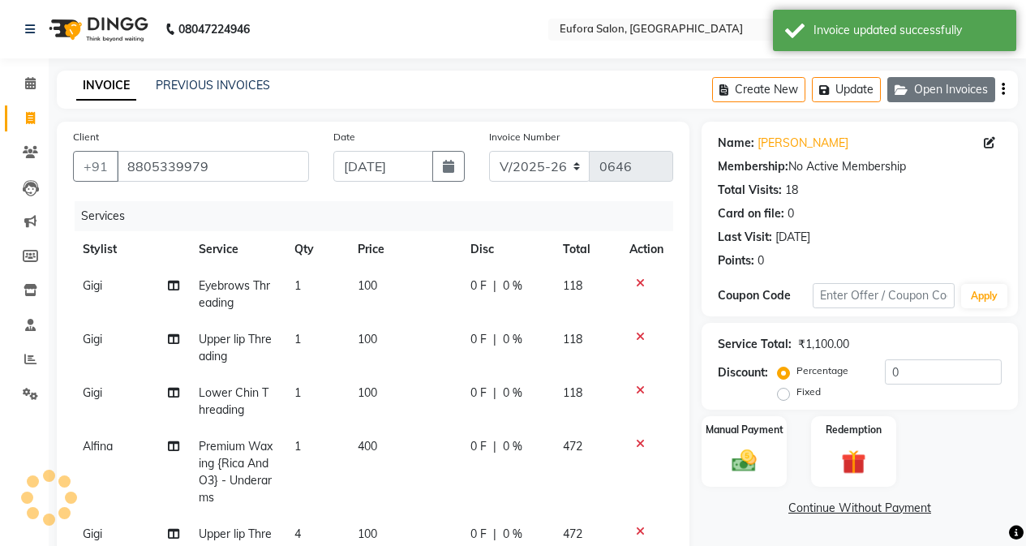
click at [953, 81] on button "Open Invoices" at bounding box center [941, 89] width 108 height 25
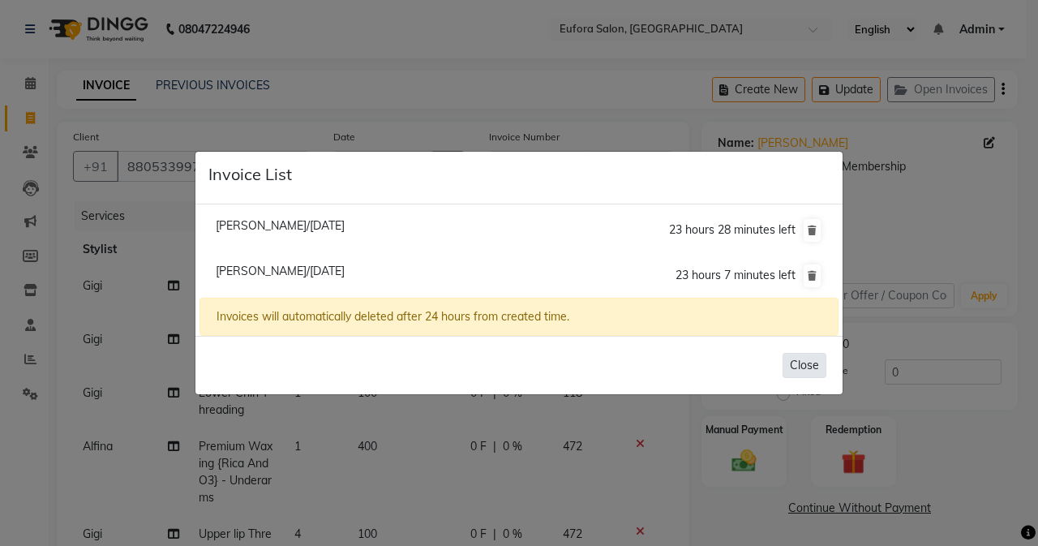
click at [809, 358] on button "Close" at bounding box center [804, 365] width 44 height 25
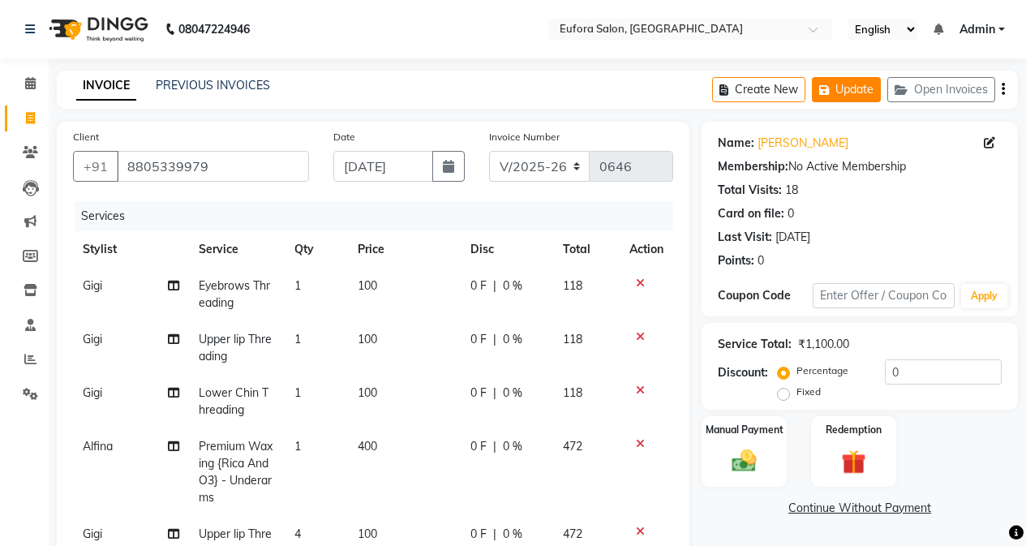
click at [850, 82] on button "Update" at bounding box center [846, 89] width 69 height 25
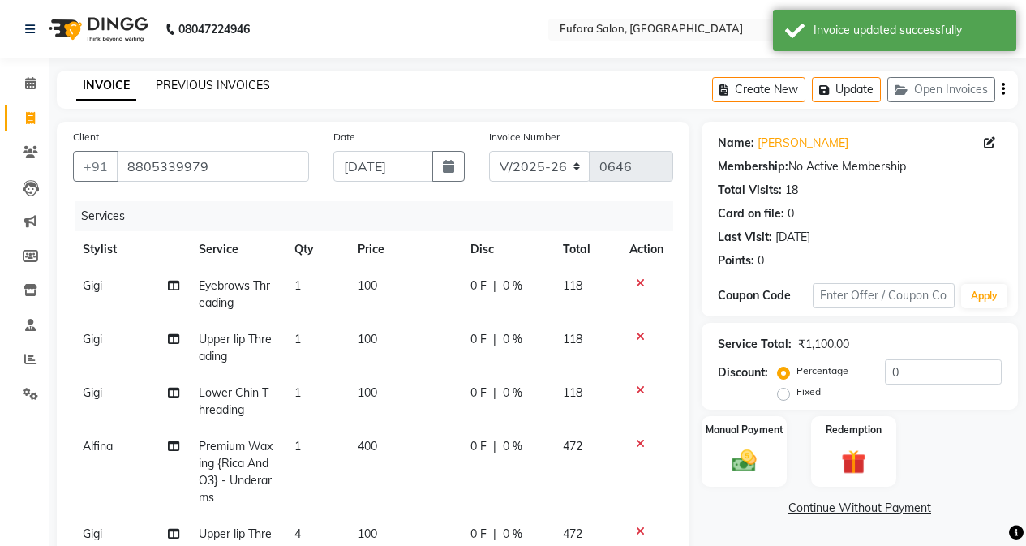
click at [219, 83] on link "PREVIOUS INVOICES" at bounding box center [213, 85] width 114 height 15
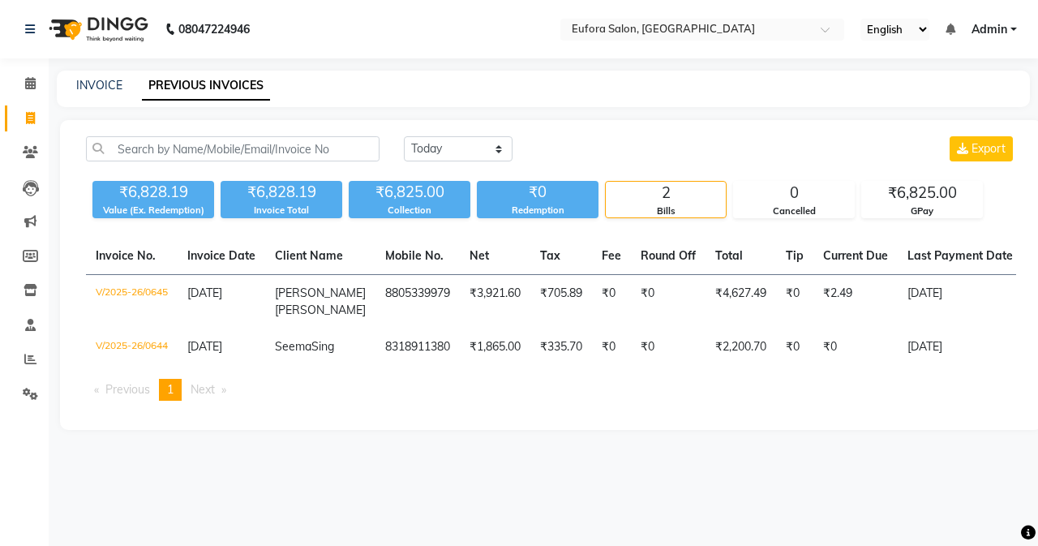
click at [991, 24] on span "Admin" at bounding box center [989, 29] width 36 height 17
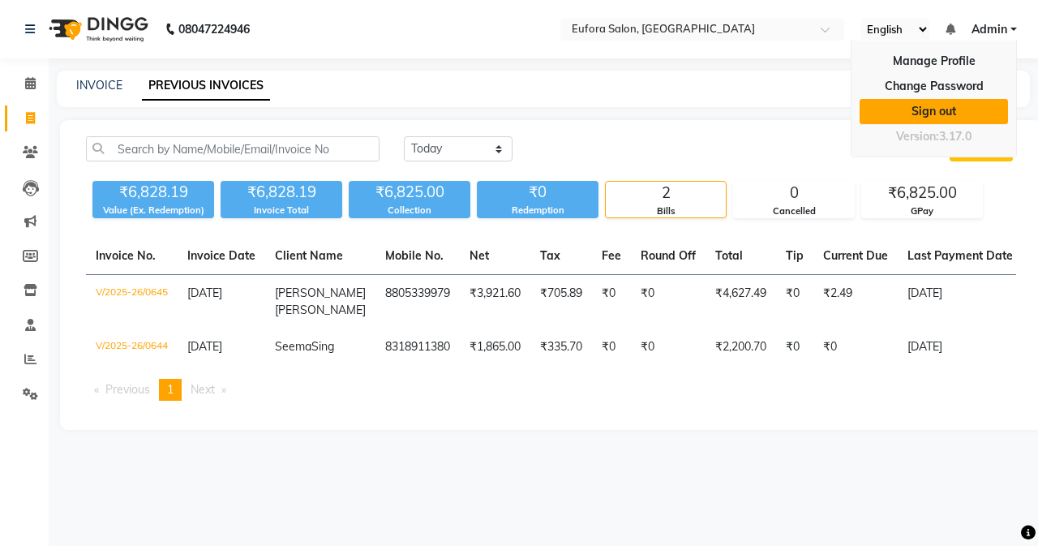
click at [944, 105] on link "Sign out" at bounding box center [933, 111] width 148 height 25
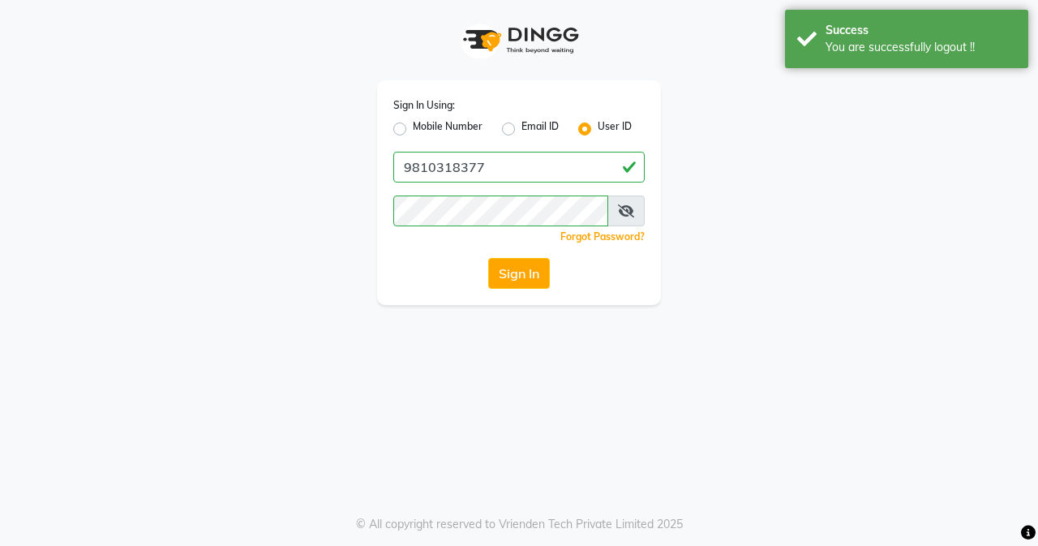
click at [413, 126] on label "Mobile Number" at bounding box center [448, 128] width 70 height 19
click at [413, 126] on input "Mobile Number" at bounding box center [418, 124] width 11 height 11
radio input "true"
radio input "false"
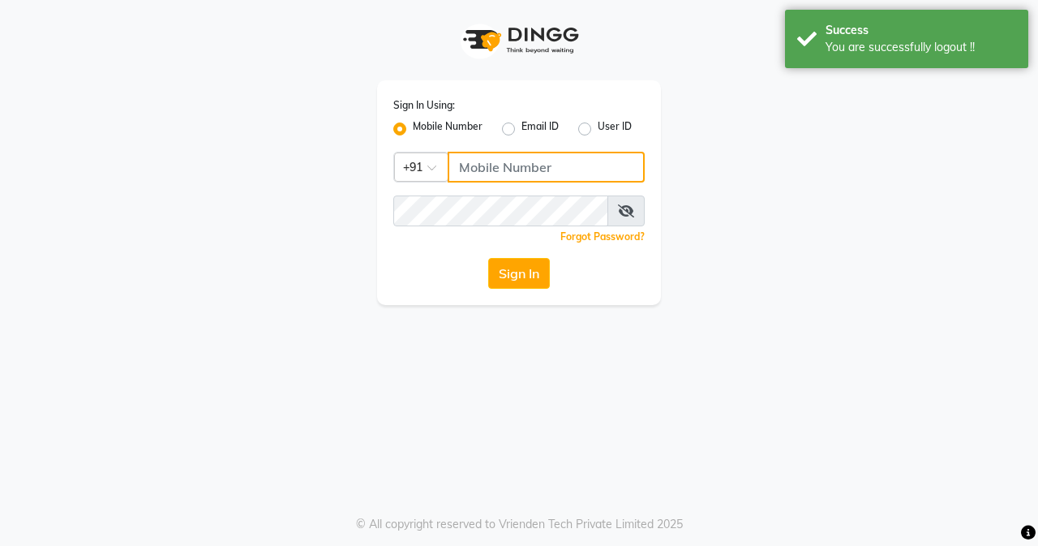
click at [514, 175] on input "Username" at bounding box center [546, 167] width 197 height 31
type input "9810318377"
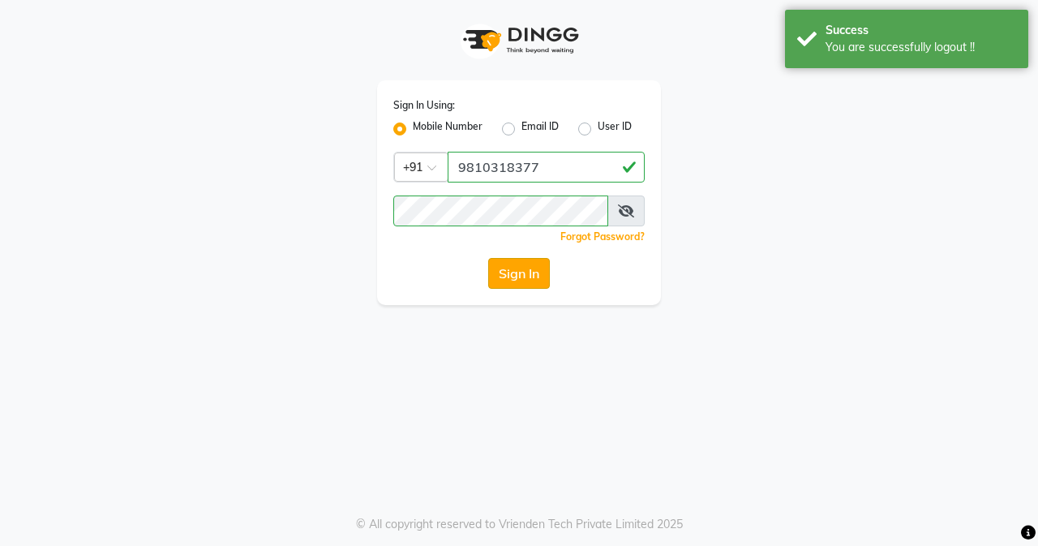
click at [537, 272] on button "Sign In" at bounding box center [519, 273] width 62 height 31
